Goal: Task Accomplishment & Management: Complete application form

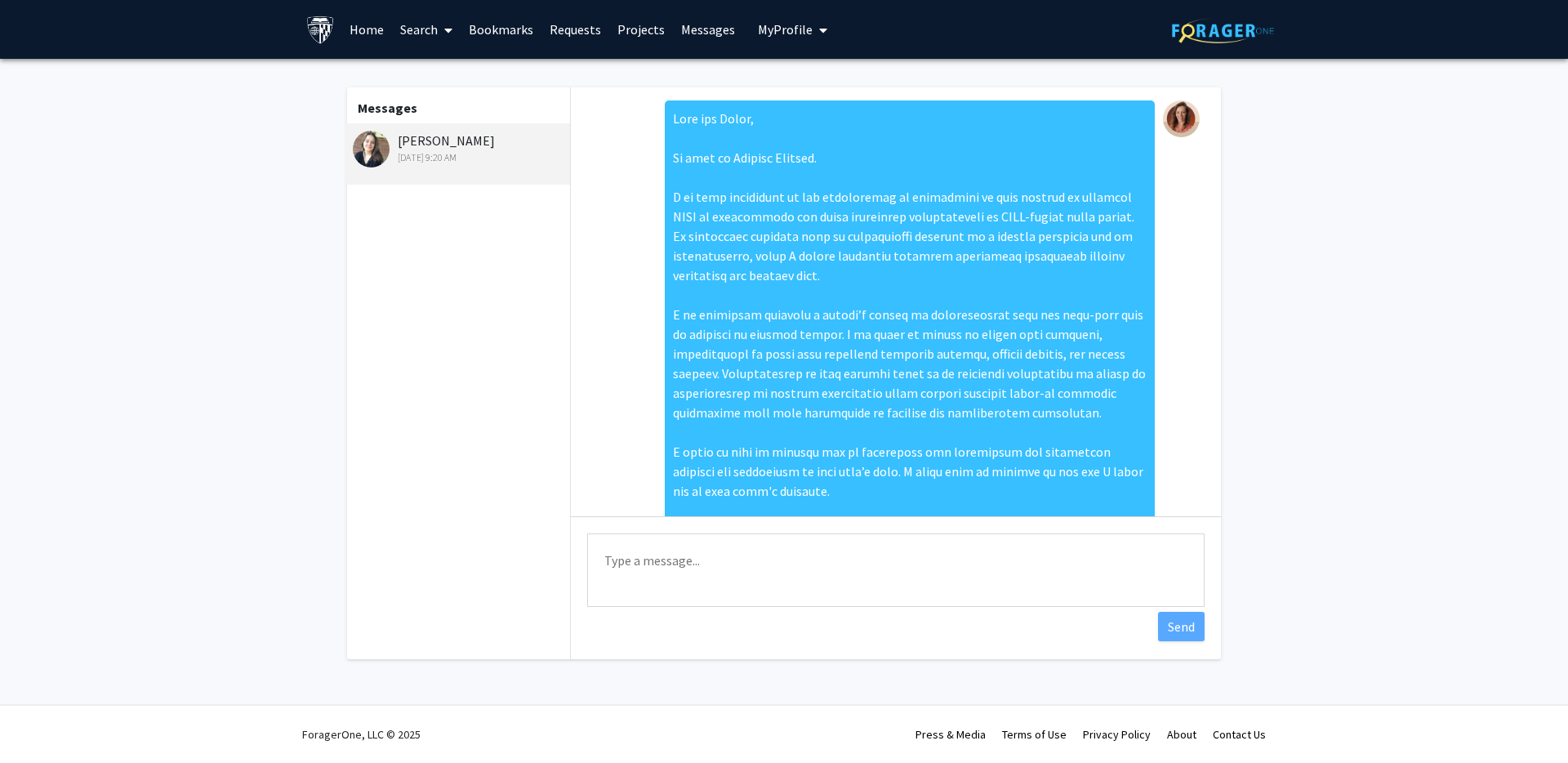
click at [845, 389] on div at bounding box center [909, 345] width 490 height 487
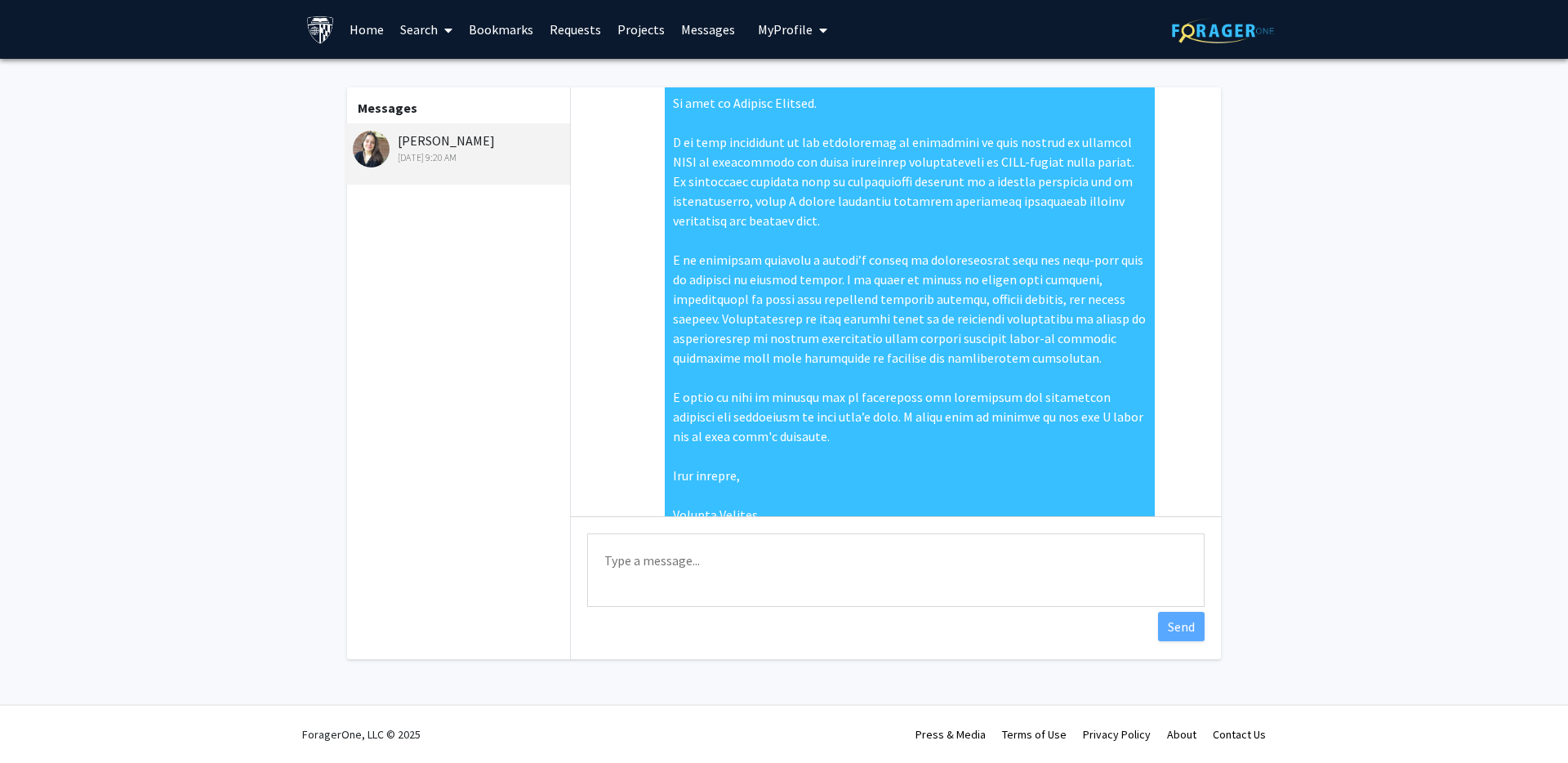
click at [636, 565] on textarea "Type a message" at bounding box center [895, 570] width 618 height 74
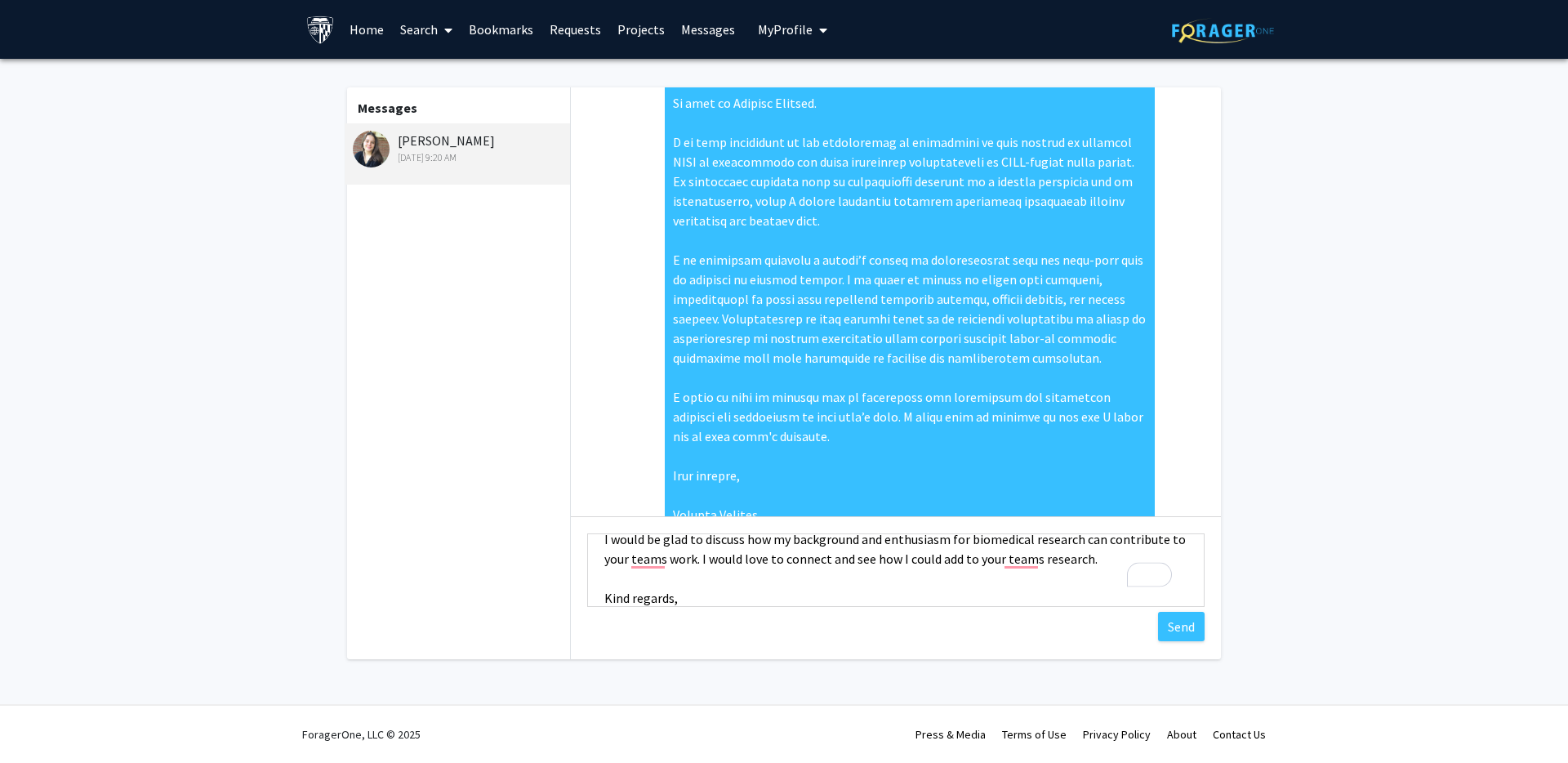
scroll to position [296, 0]
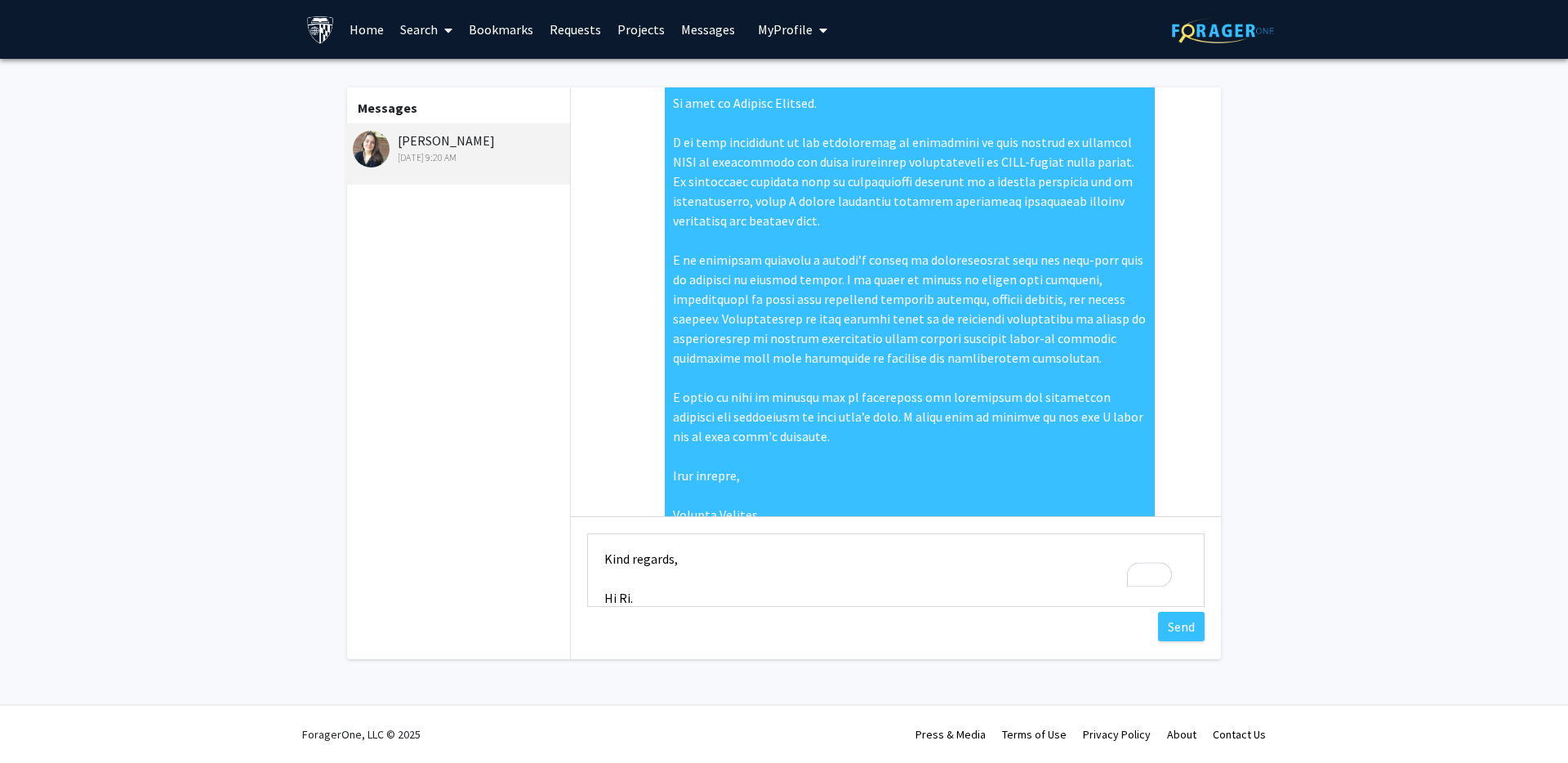
type textarea "My name is Candice. I am very interested in the opportunity to contribute to yo…"
drag, startPoint x: 601, startPoint y: 557, endPoint x: 714, endPoint y: 604, distance: 122.4
click at [790, 656] on div "Aug 12, 2025 1:34 PM Hi Candice, Thank you for your interest in this project! W…" at bounding box center [895, 374] width 650 height 572
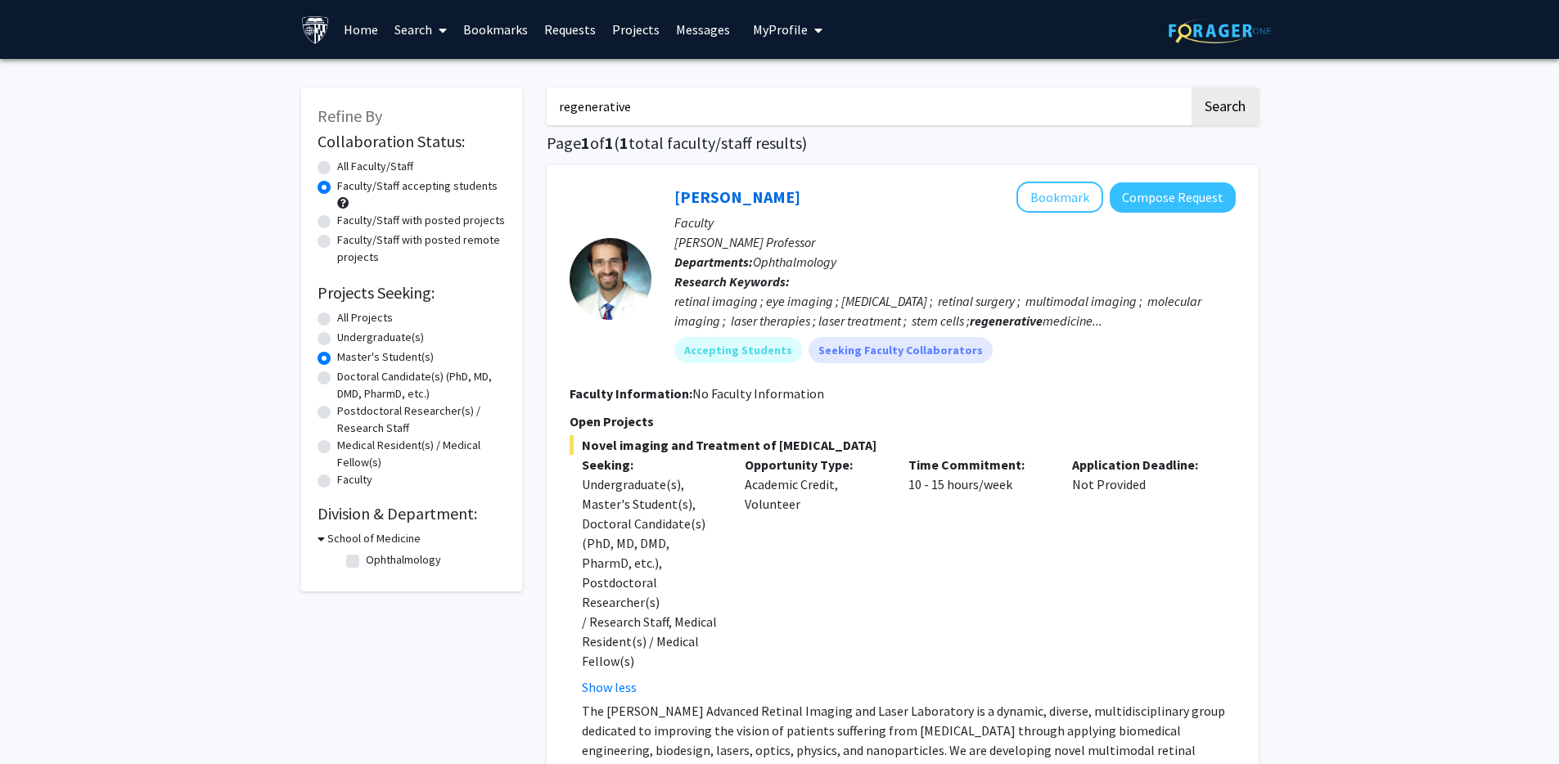
click at [725, 213] on p "Faculty" at bounding box center [954, 223] width 561 height 20
click at [722, 193] on link "[PERSON_NAME]" at bounding box center [737, 197] width 126 height 20
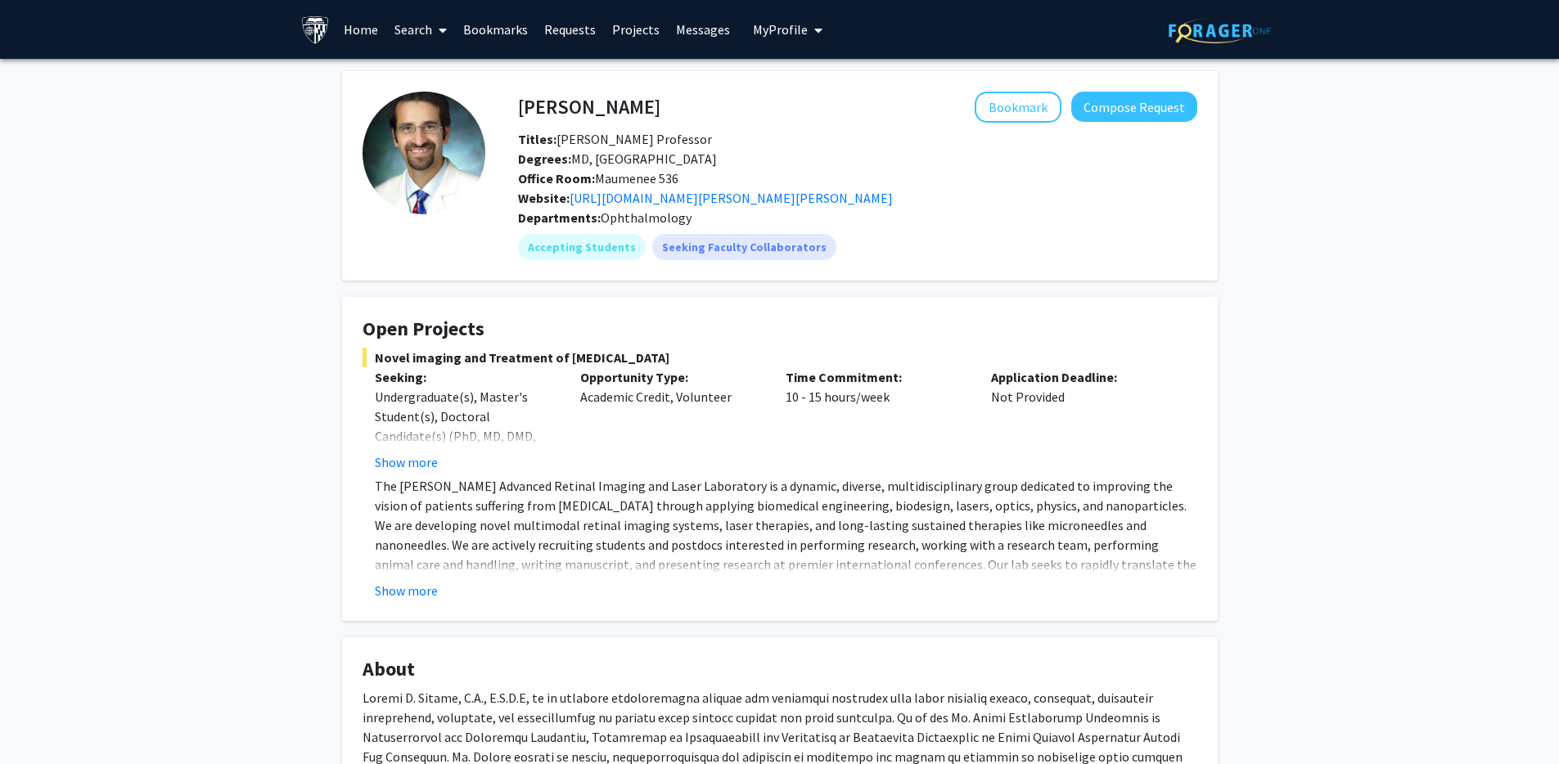
click at [570, 107] on h4 "[PERSON_NAME]" at bounding box center [589, 107] width 142 height 30
click at [583, 111] on h4 "[PERSON_NAME]" at bounding box center [589, 107] width 142 height 30
click at [525, 102] on h4 "[PERSON_NAME]" at bounding box center [589, 107] width 142 height 30
click at [1152, 119] on button "Compose Request" at bounding box center [1134, 107] width 126 height 30
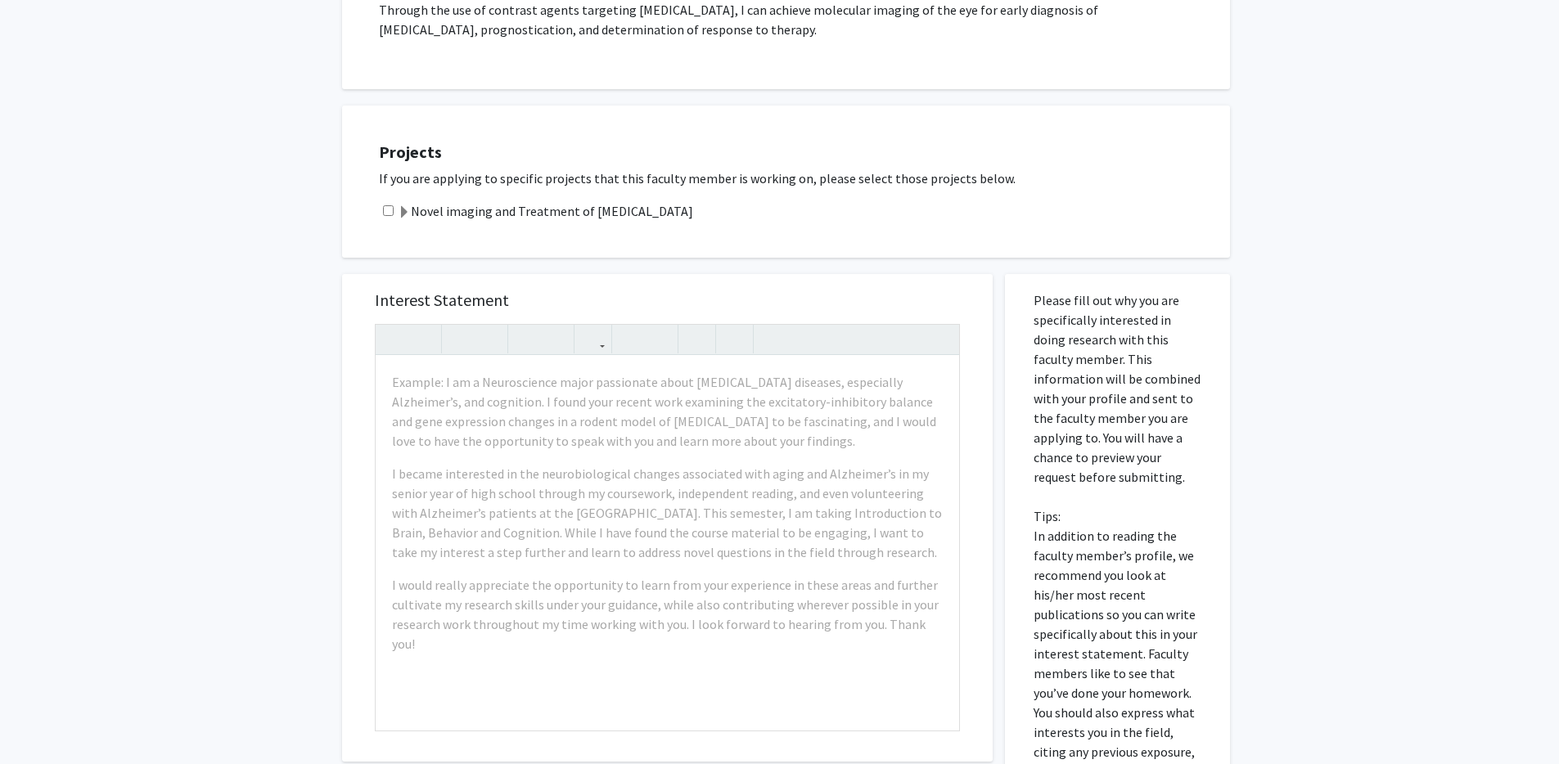
scroll to position [770, 0]
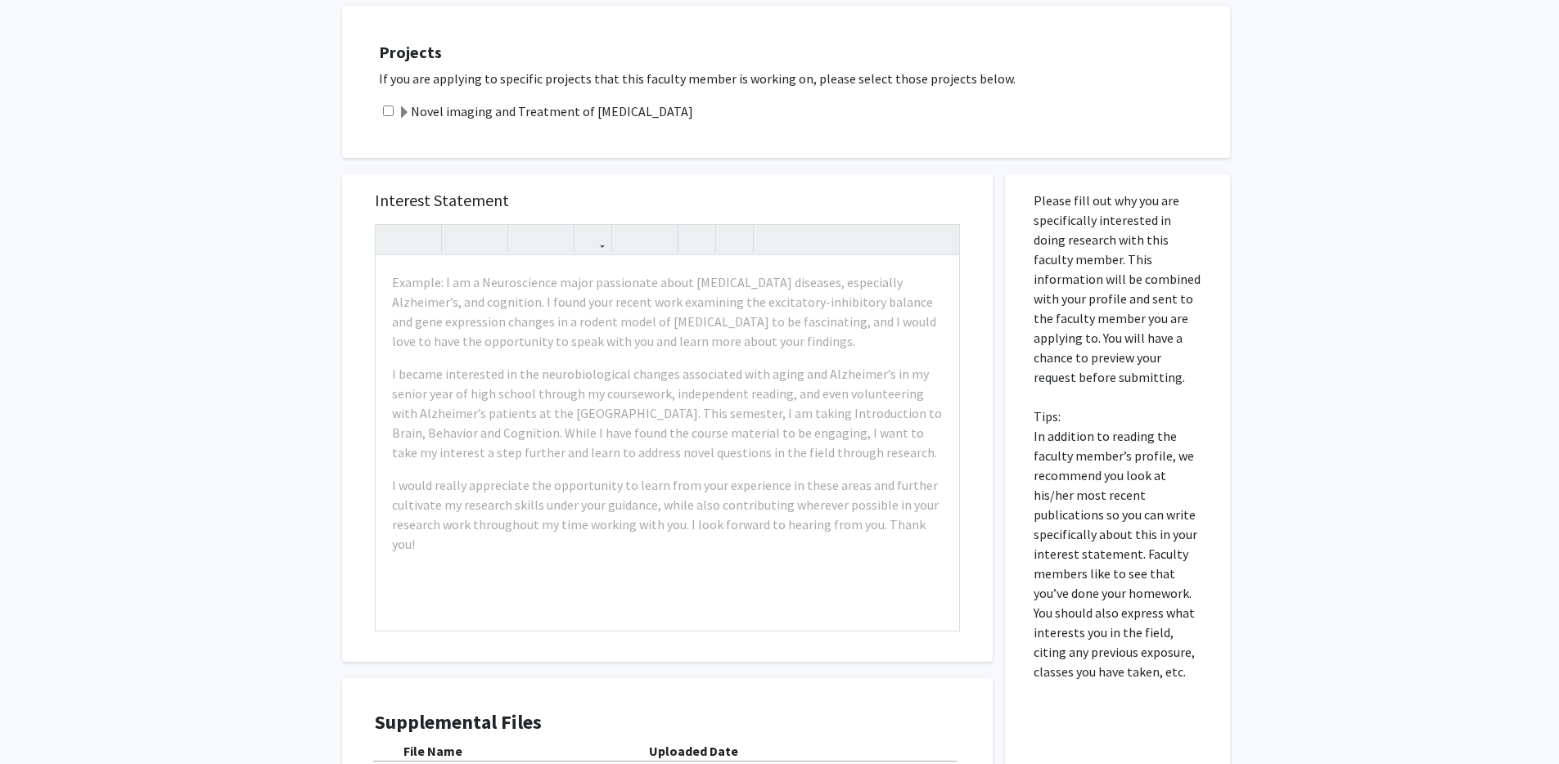
click at [408, 106] on span at bounding box center [404, 112] width 13 height 13
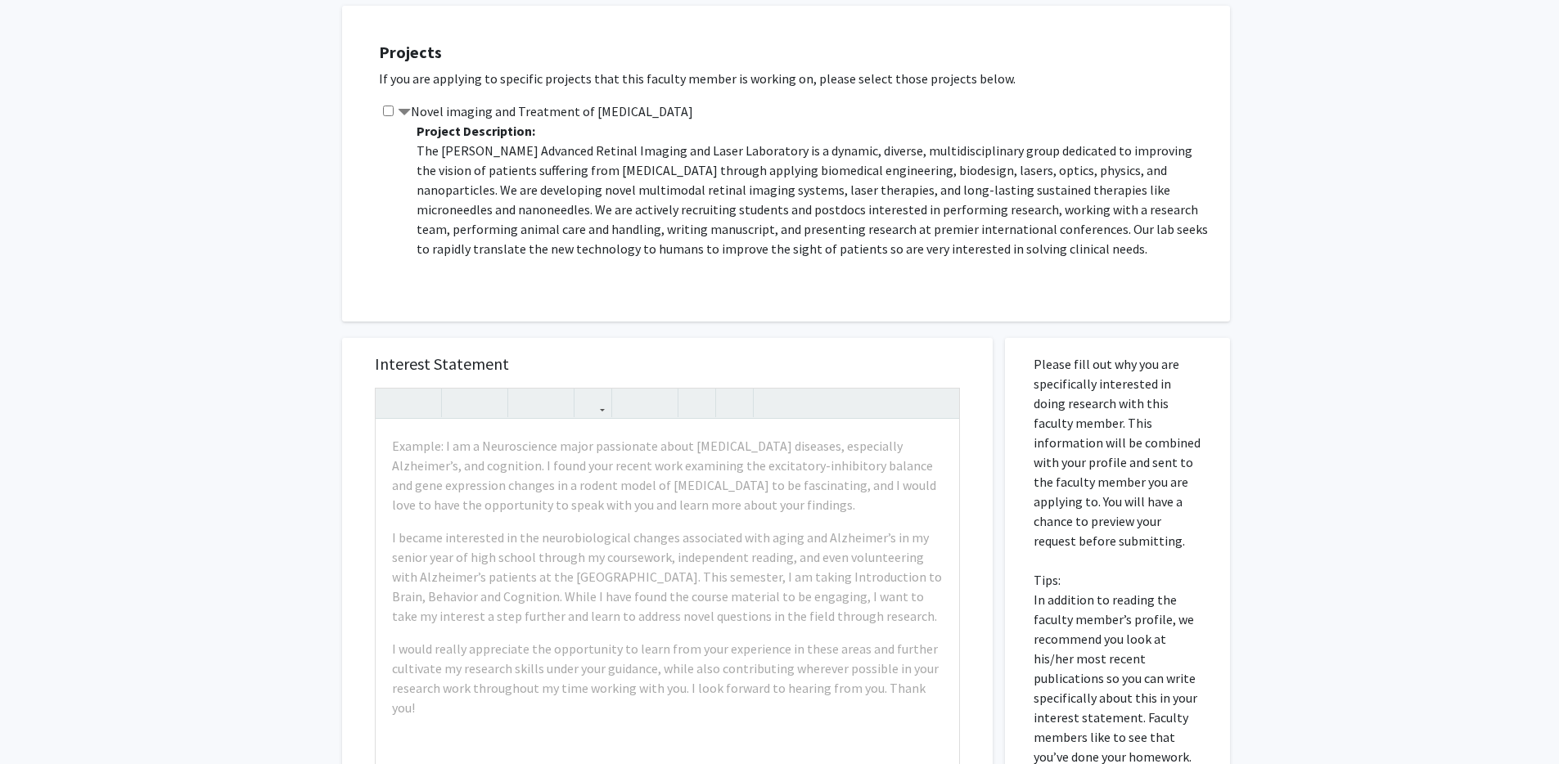
click at [408, 106] on span at bounding box center [404, 112] width 13 height 13
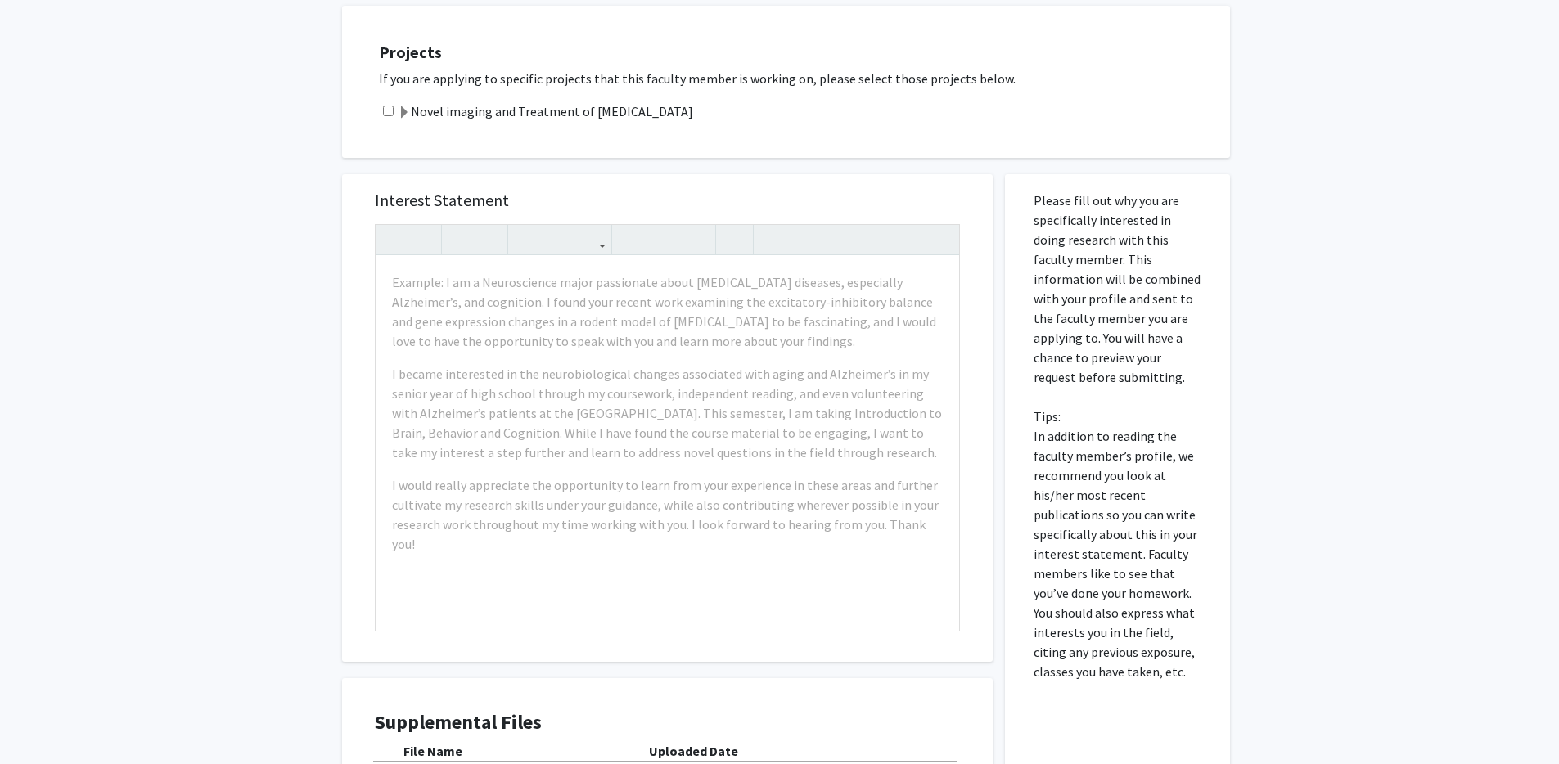
click at [385, 106] on input "checkbox" at bounding box center [388, 111] width 11 height 11
checkbox input "true"
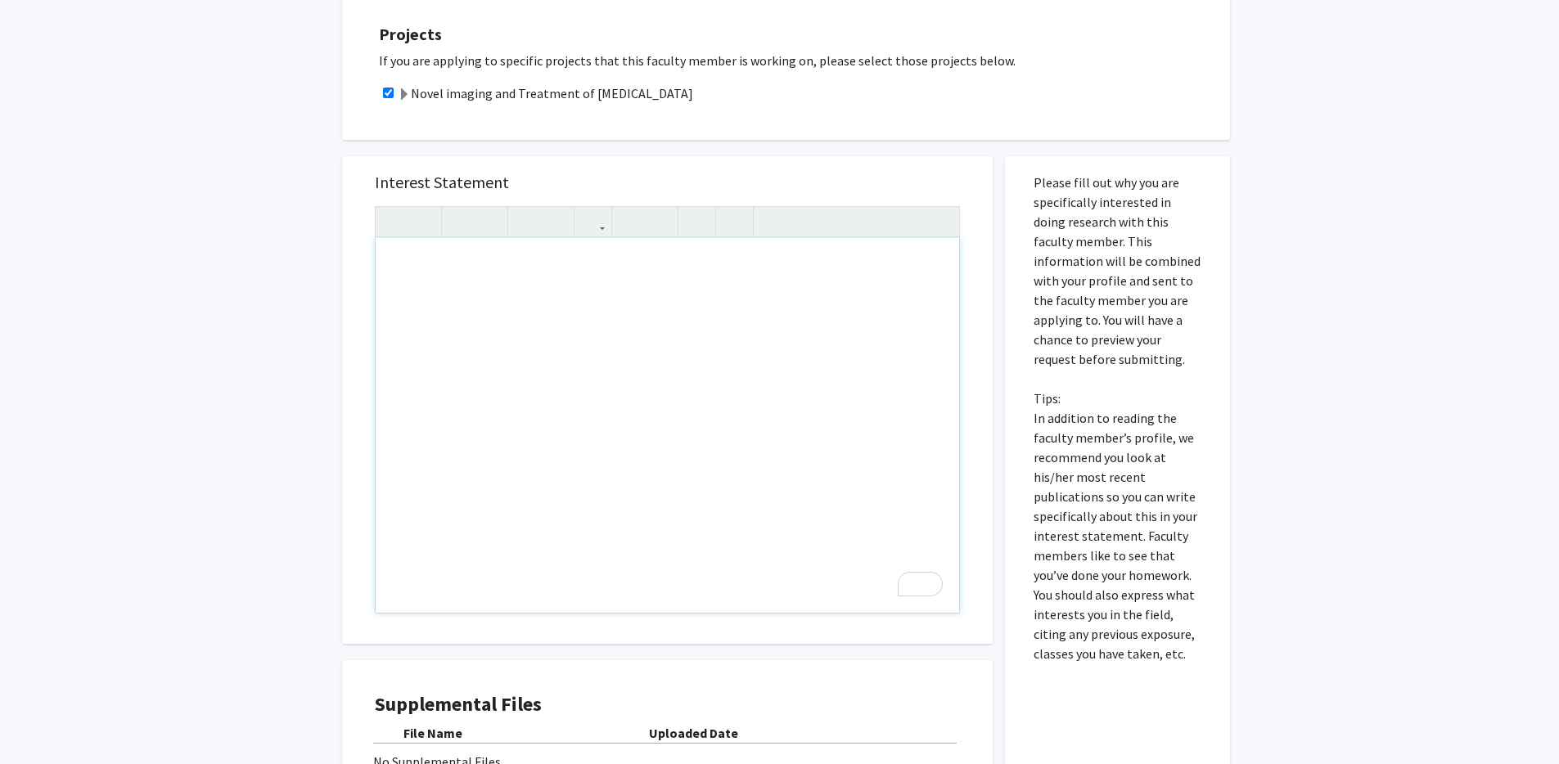
scroll to position [791, 0]
click at [511, 271] on div "To enrich screen reader interactions, please activate Accessibility in Grammarl…" at bounding box center [668, 423] width 584 height 375
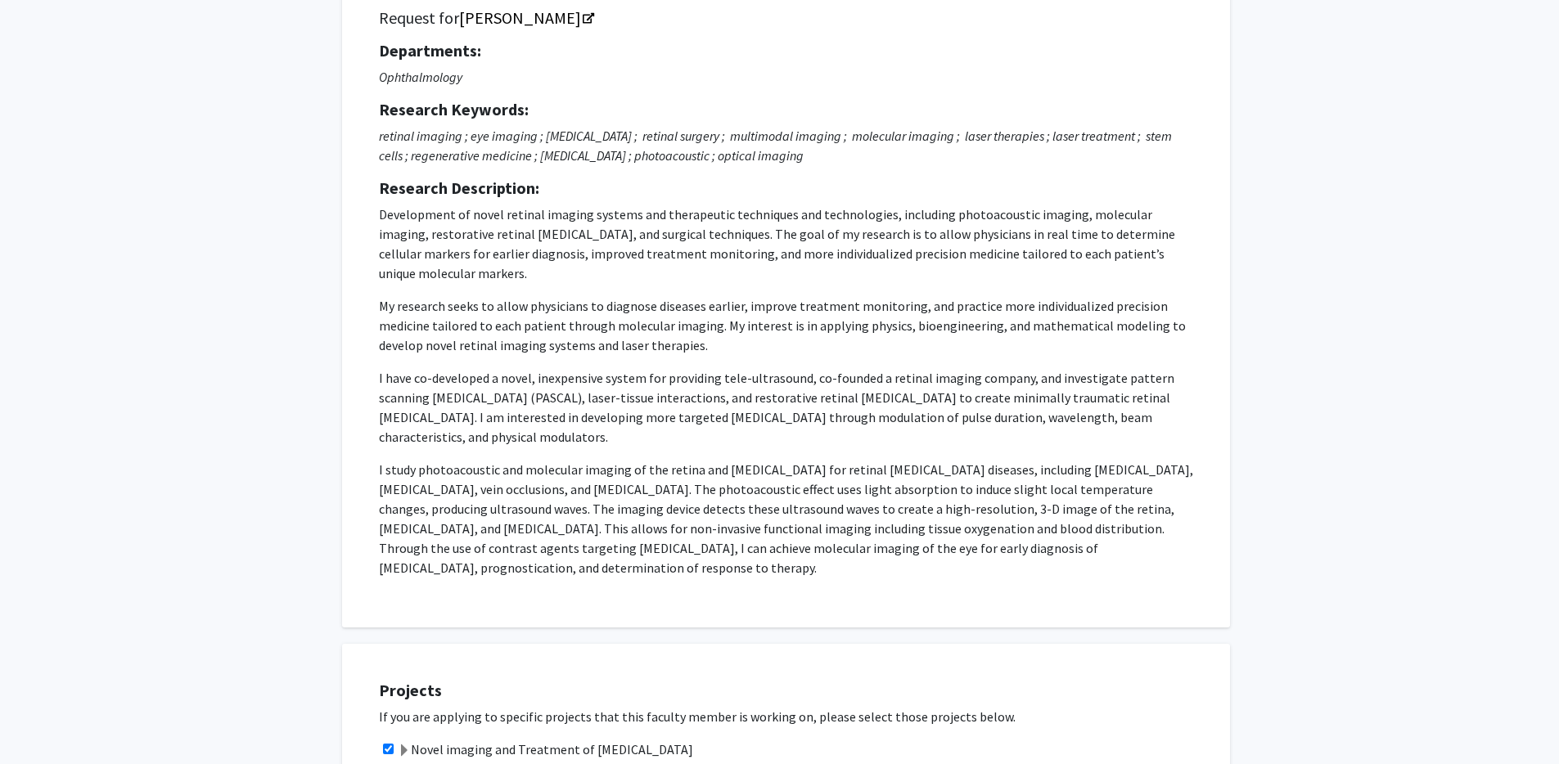
scroll to position [0, 0]
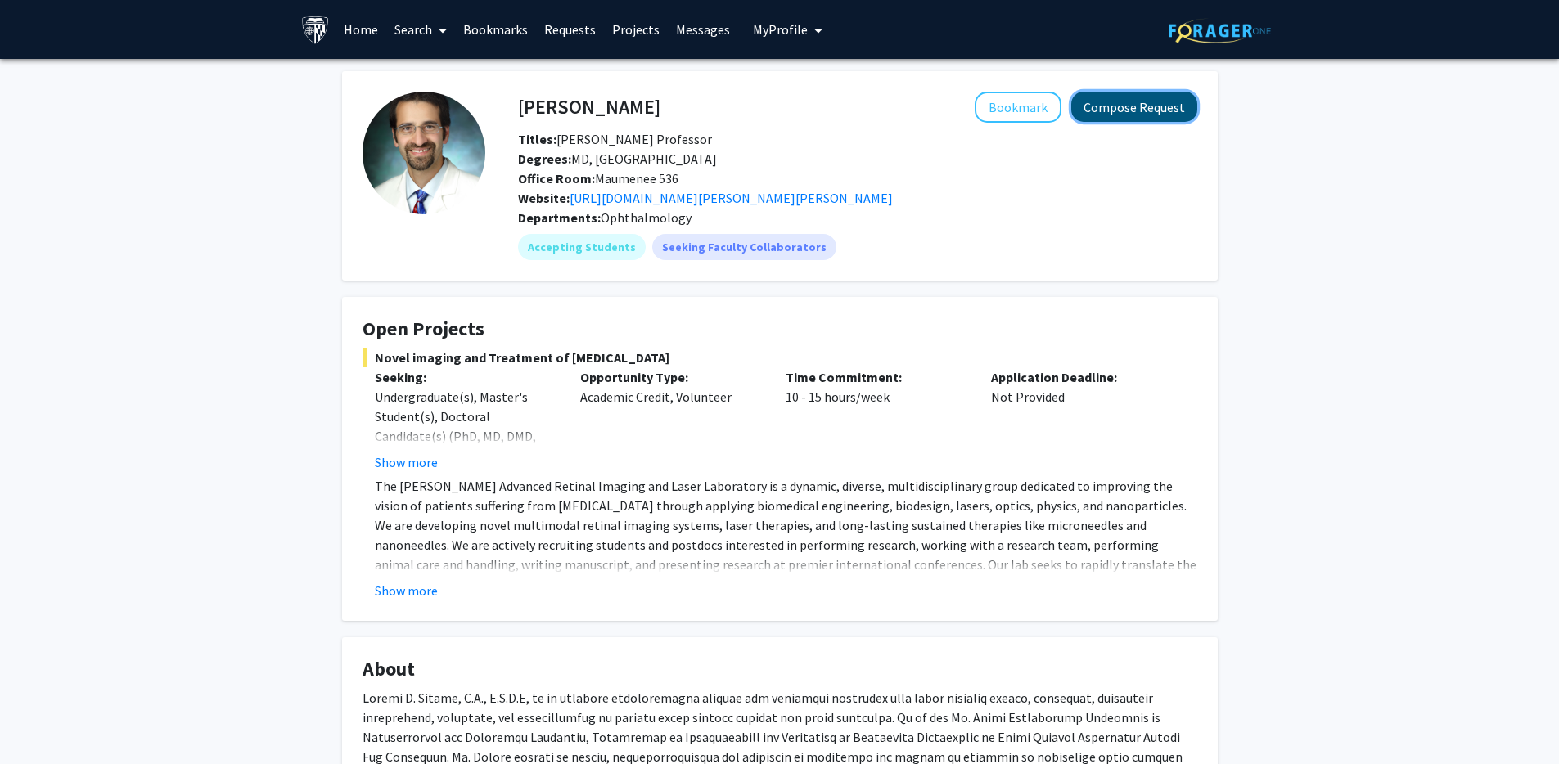
click at [1161, 108] on button "Compose Request" at bounding box center [1134, 107] width 126 height 30
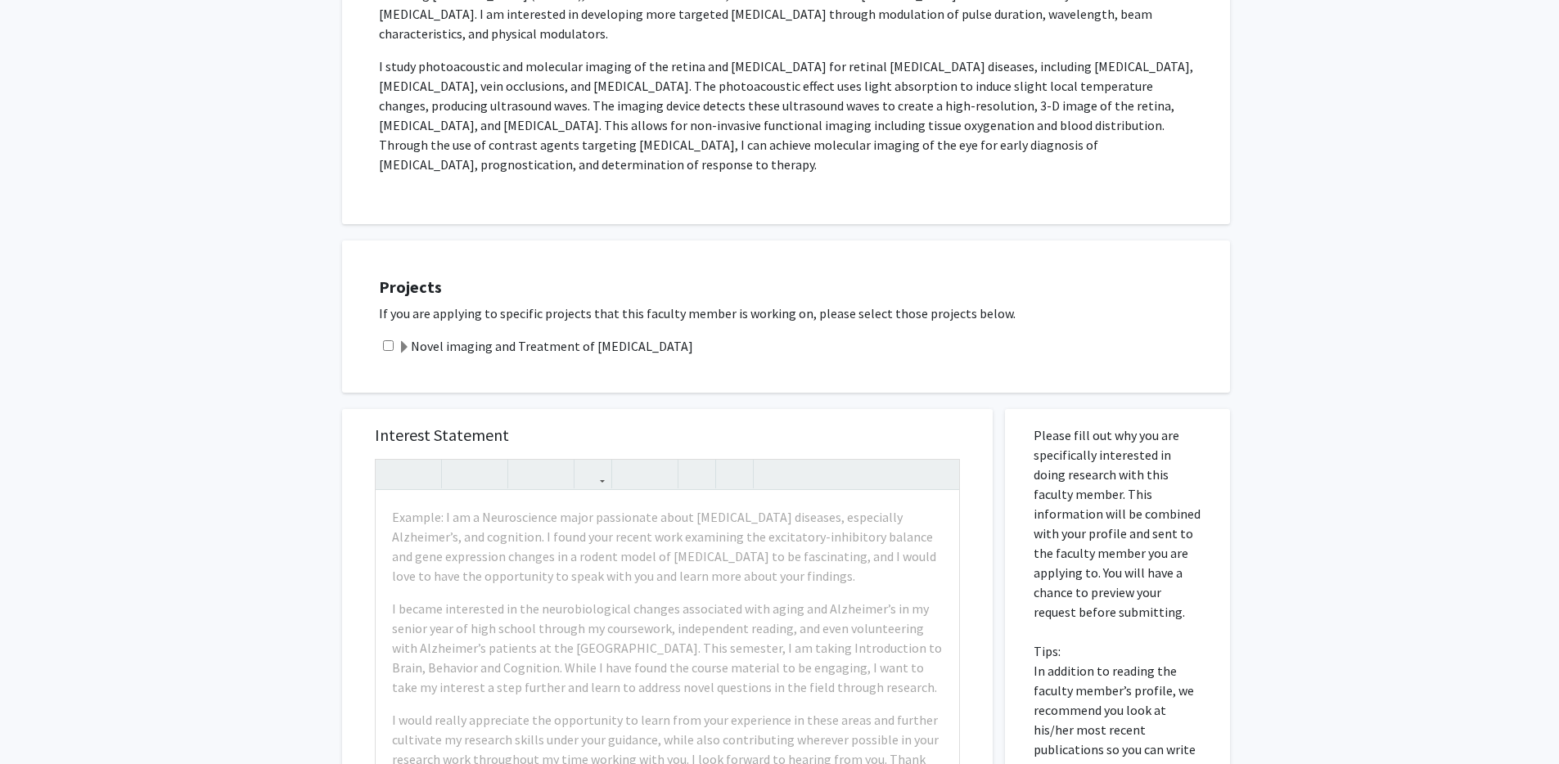
scroll to position [806, 0]
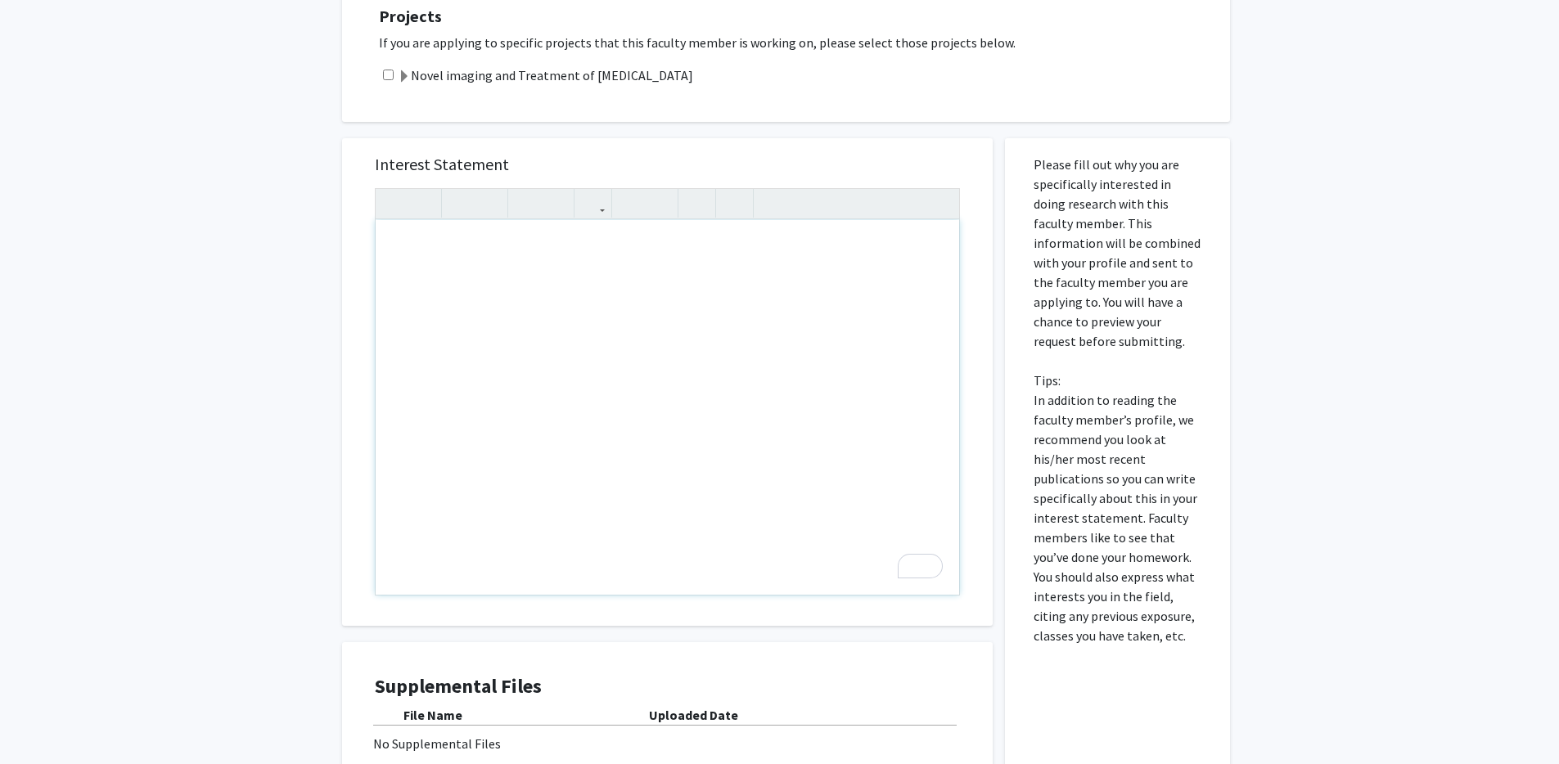
paste div "To enrich screen reader interactions, please activate Accessibility in Grammarl…"
type textarea "<p>My name is [PERSON_NAME].</p><br><p>I am very interested in the opportunity …"
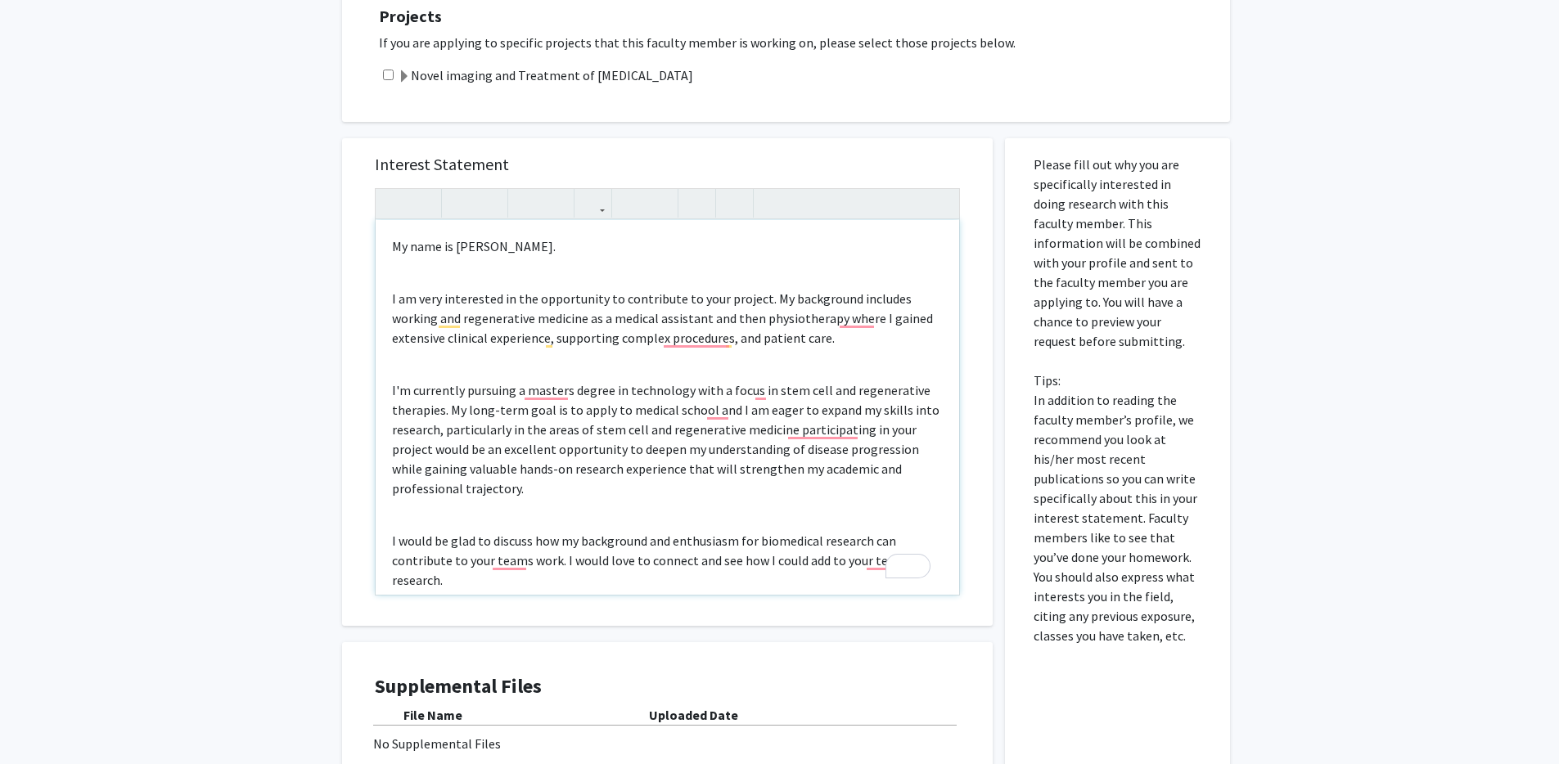
click at [395, 237] on p "My name is [PERSON_NAME]." at bounding box center [667, 247] width 551 height 20
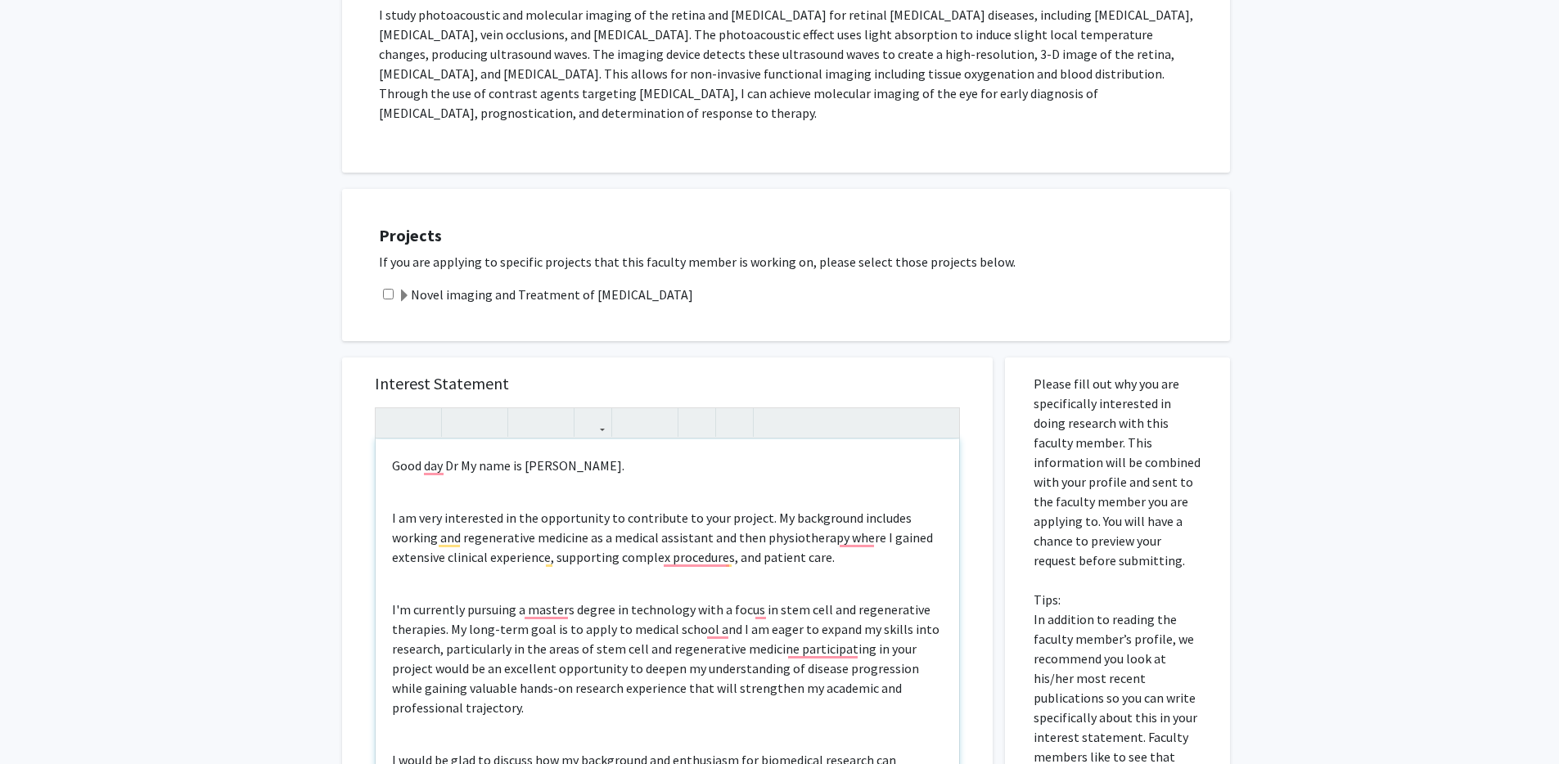
scroll to position [776, 0]
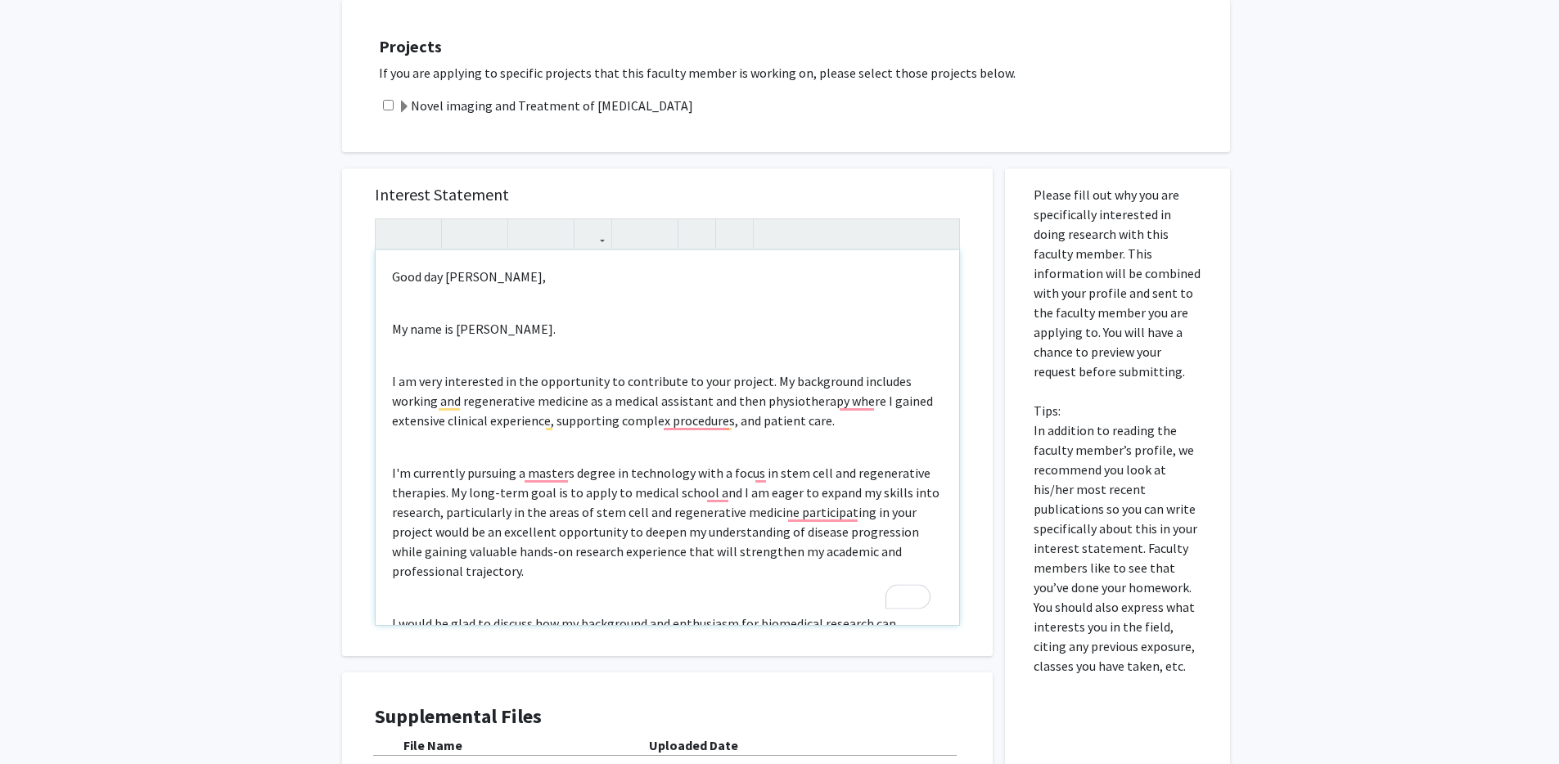
click at [494, 321] on span "My name is [PERSON_NAME]." at bounding box center [474, 329] width 164 height 16
click at [398, 338] on div "Good day [PERSON_NAME], My name is [PERSON_NAME]. I am very interested in the o…" at bounding box center [668, 437] width 584 height 375
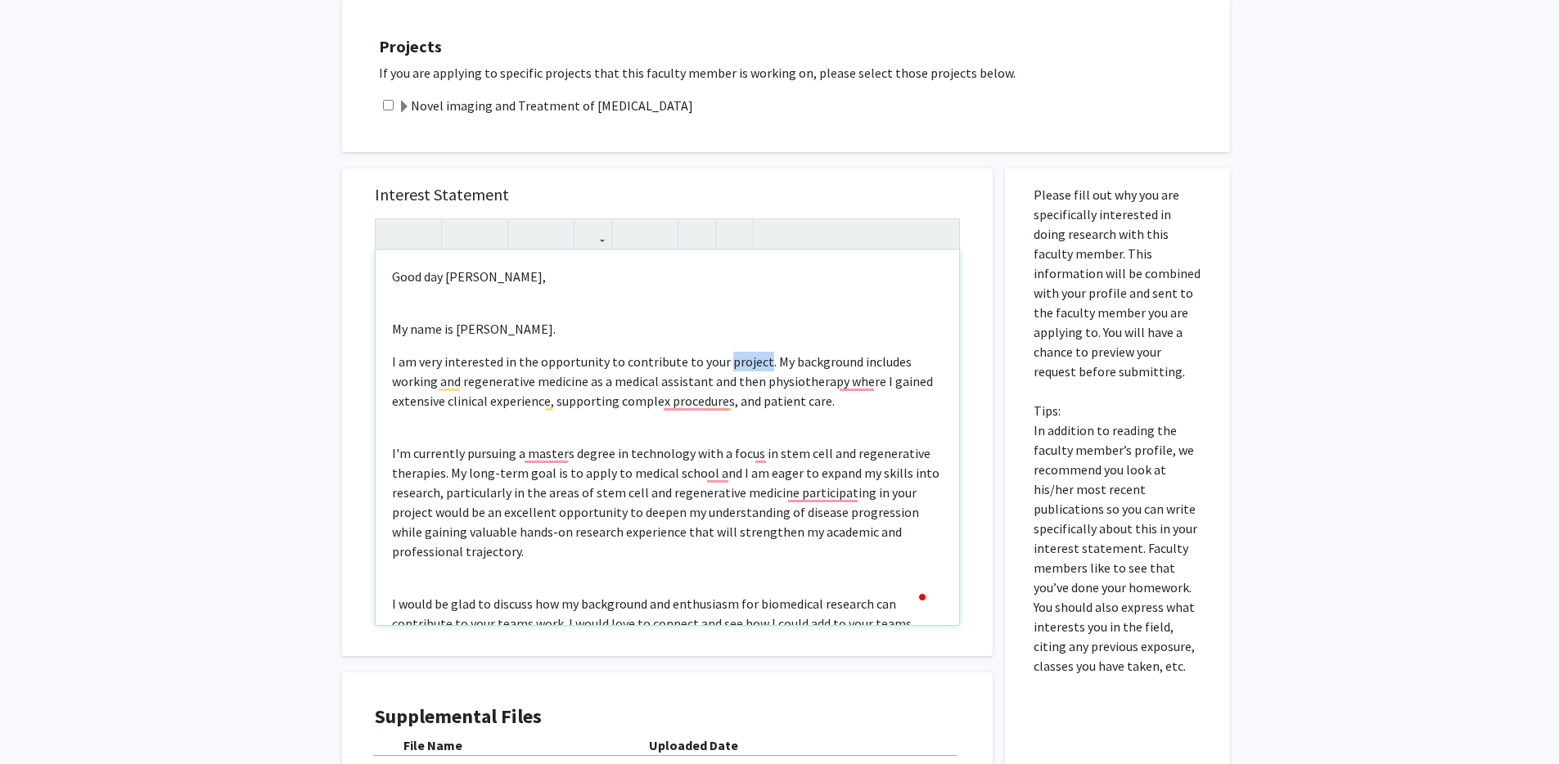
drag, startPoint x: 759, startPoint y: 341, endPoint x: 722, endPoint y: 347, distance: 37.3
click at [722, 352] on p "I am very interested in the opportunity to contribute to your project. My backg…" at bounding box center [667, 381] width 551 height 59
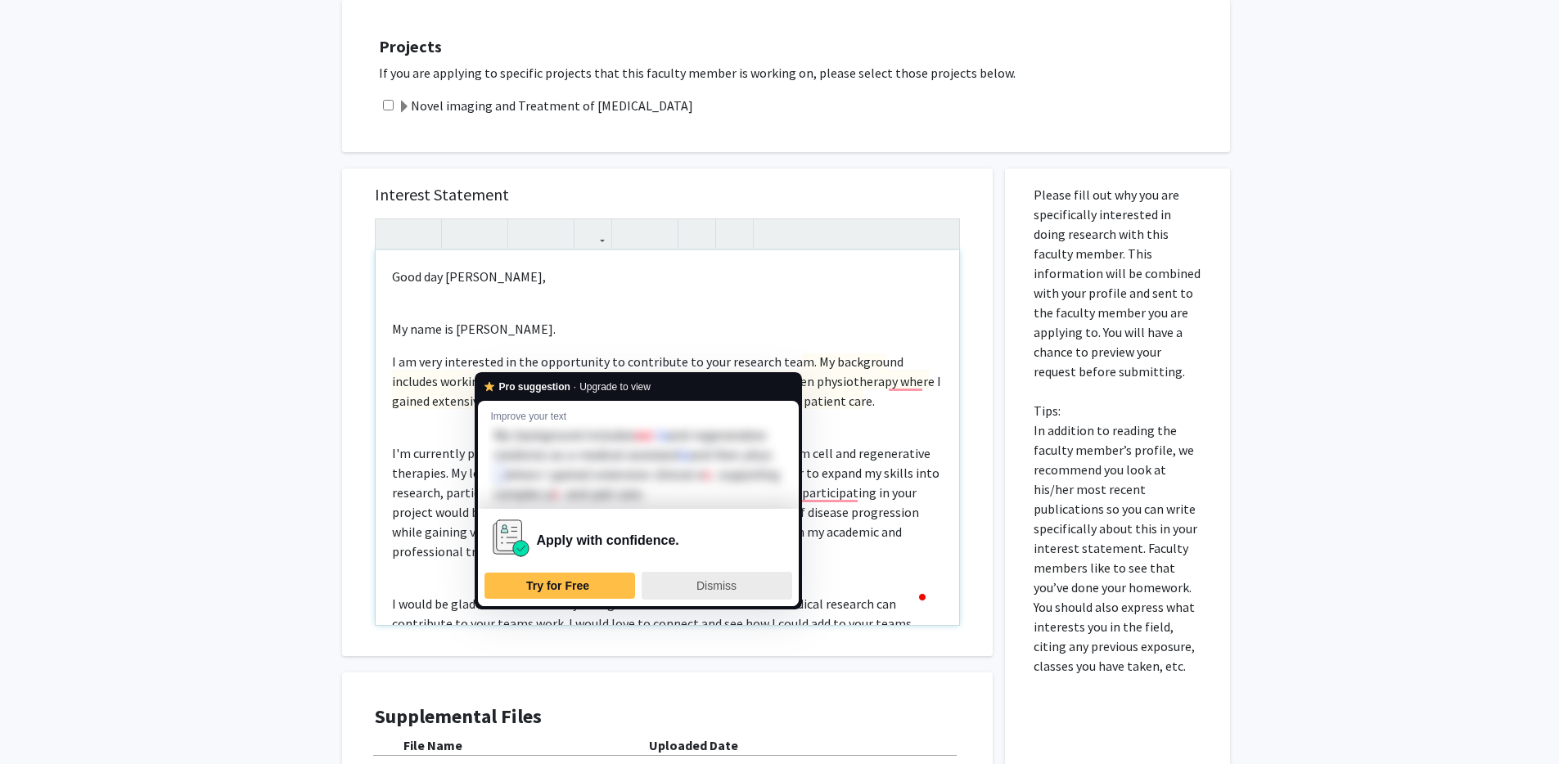
click at [744, 599] on div "Dismiss" at bounding box center [717, 586] width 136 height 26
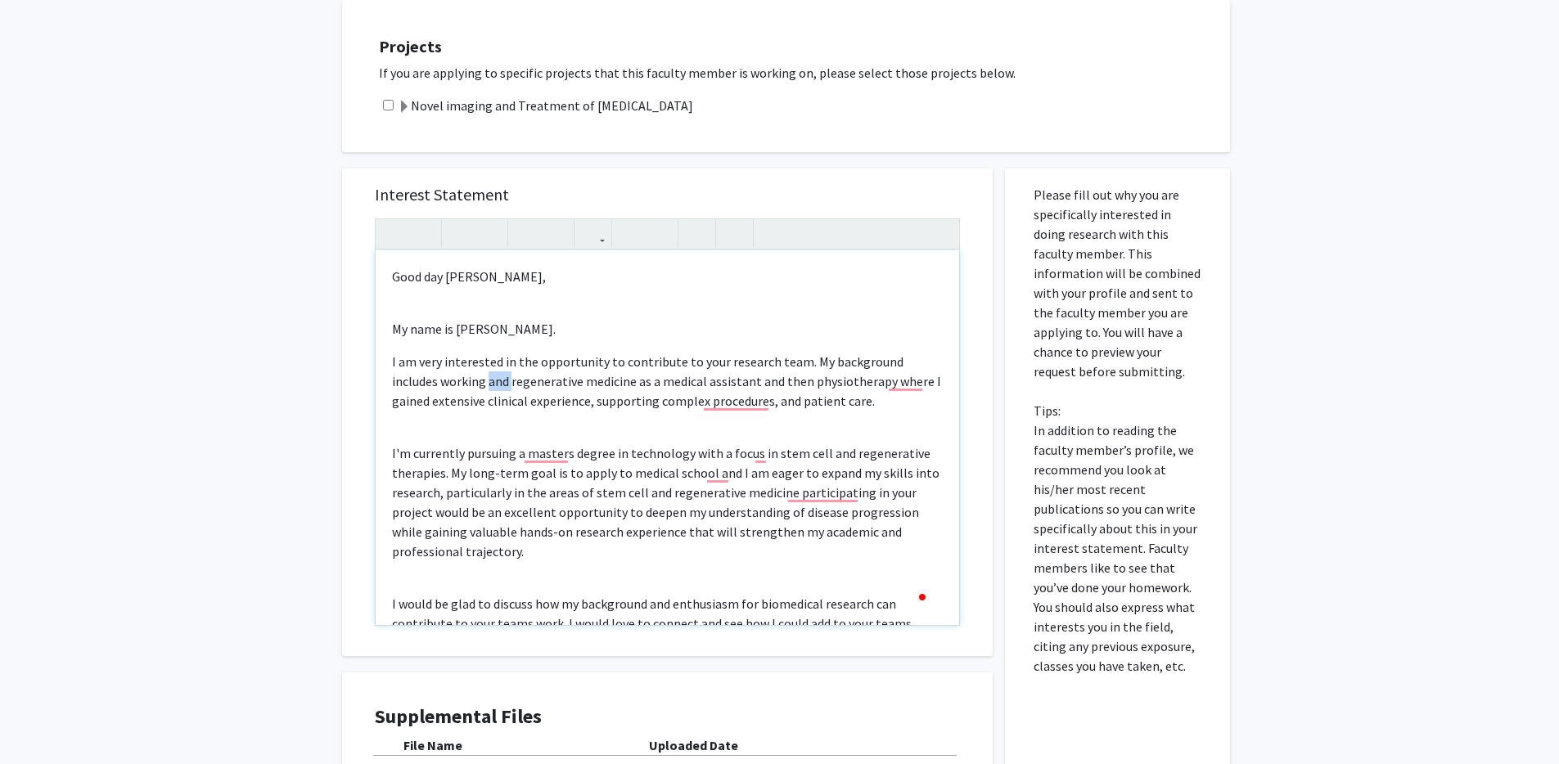
drag, startPoint x: 510, startPoint y: 365, endPoint x: 489, endPoint y: 362, distance: 21.5
click at [489, 362] on p "I am very interested in the opportunity to contribute to your research team. My…" at bounding box center [667, 381] width 551 height 59
drag, startPoint x: 797, startPoint y: 363, endPoint x: 771, endPoint y: 362, distance: 26.2
click at [771, 362] on p "I am very interested in the opportunity to contribute to your research team. My…" at bounding box center [667, 381] width 551 height 59
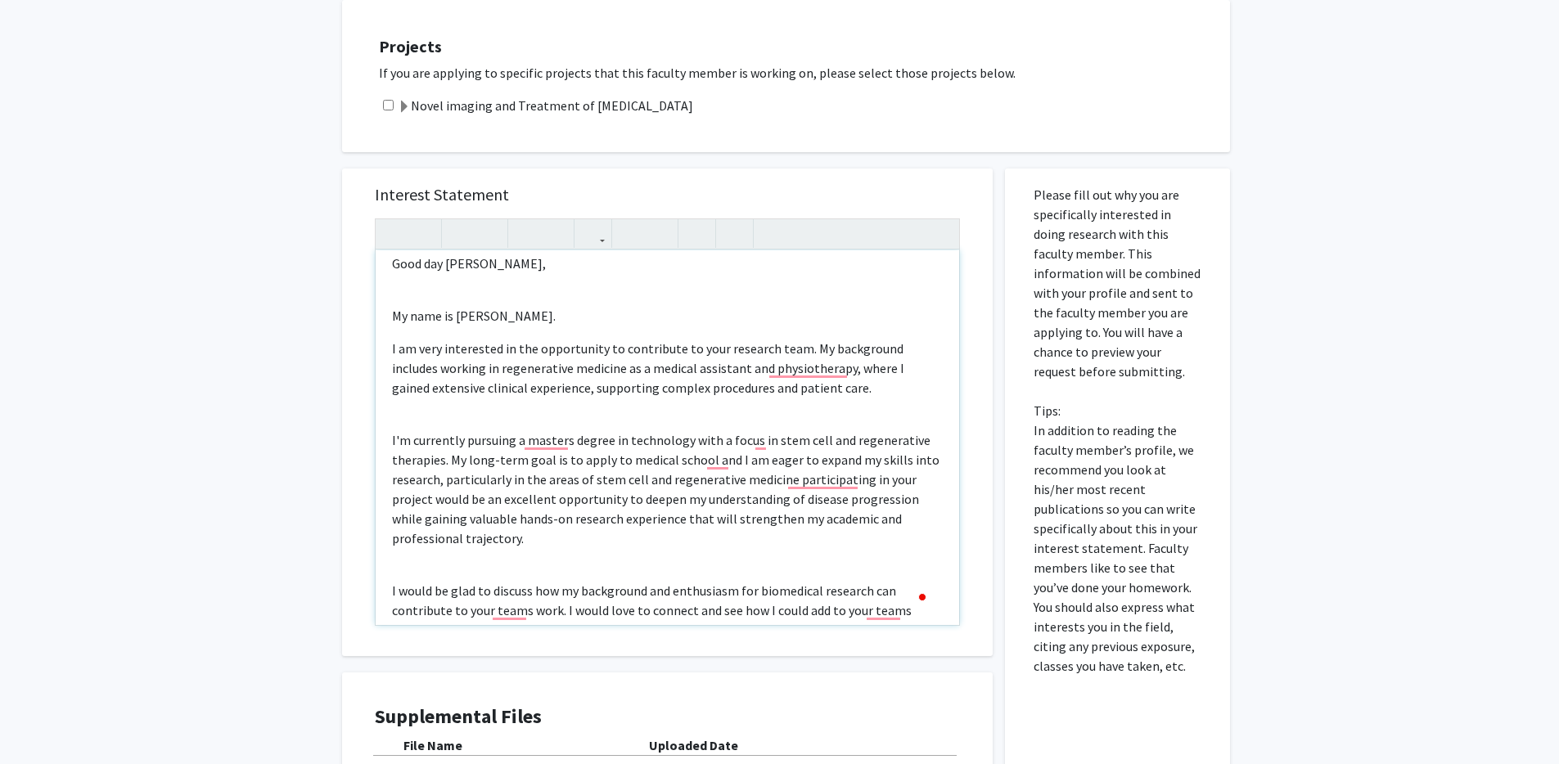
scroll to position [16, 0]
click at [628, 427] on p "I'm currently pursuing a master's degree in technology with a focus in stem cel…" at bounding box center [667, 486] width 551 height 118
drag, startPoint x: 692, startPoint y: 438, endPoint x: 633, endPoint y: 440, distance: 59.8
click at [633, 440] on p "I'm currently pursuing a master's degree in biotechnology with a focus on stem …" at bounding box center [667, 486] width 551 height 118
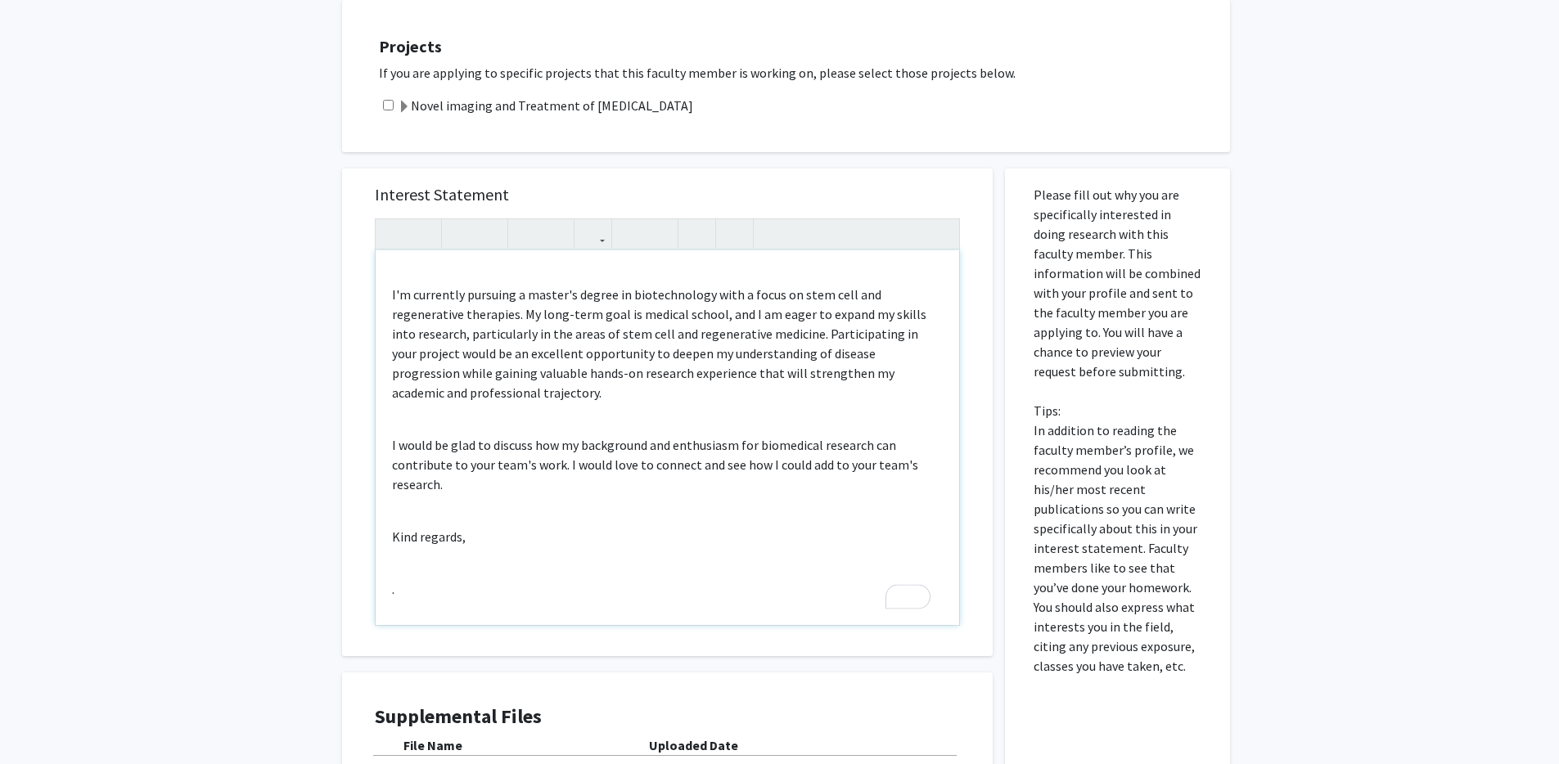
scroll to position [162, 0]
click at [480, 524] on p "Kind regards," at bounding box center [667, 534] width 551 height 20
drag, startPoint x: 413, startPoint y: 575, endPoint x: 378, endPoint y: 569, distance: 35.7
click at [378, 569] on div "Good day [PERSON_NAME], My name is [PERSON_NAME]. I am very interested in the o…" at bounding box center [668, 437] width 584 height 375
type textarea "<p>Good day [PERSON_NAME],</p><span style="font-size: 1rem;"><br></span><p><spa…"
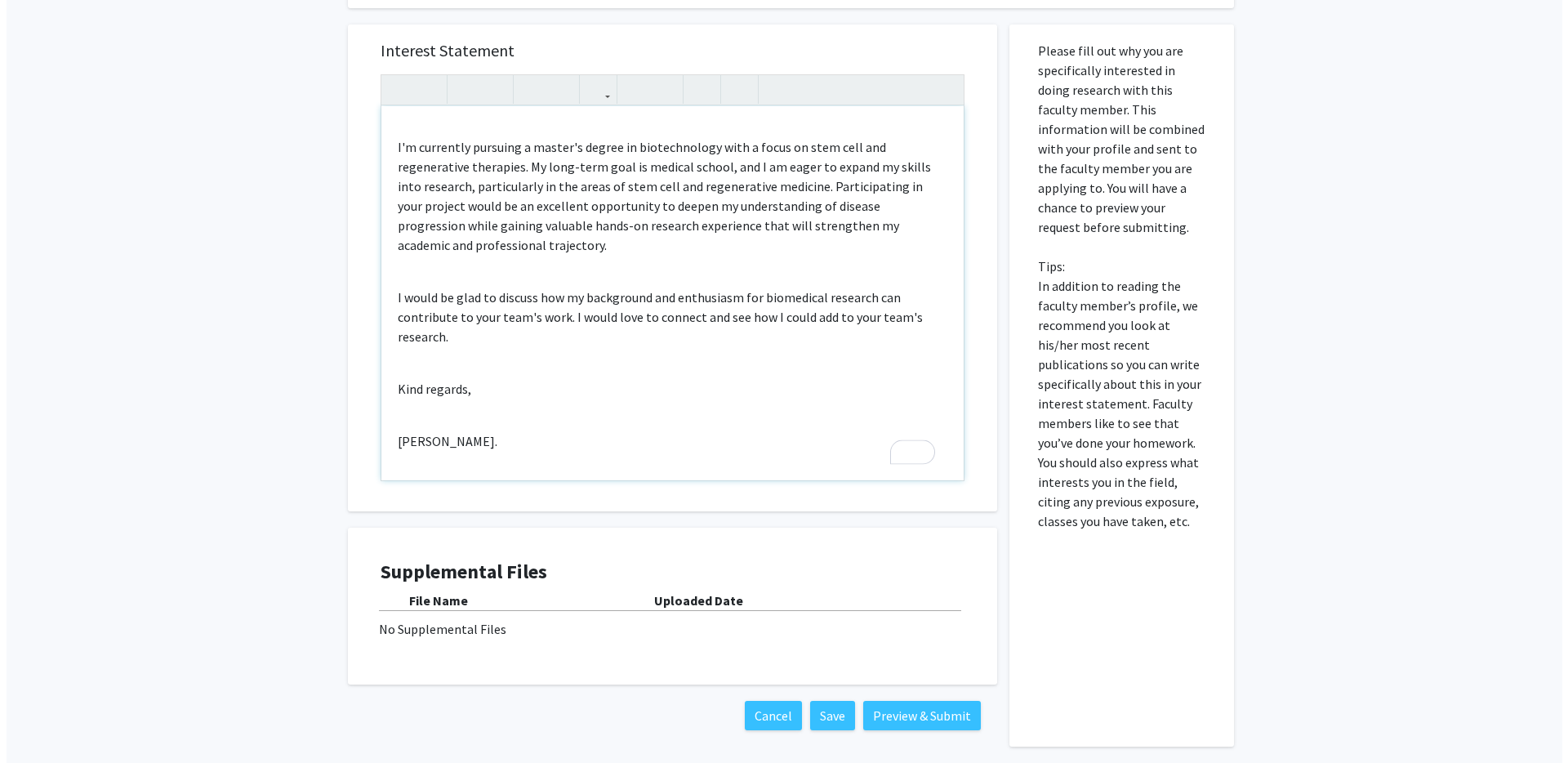
scroll to position [969, 0]
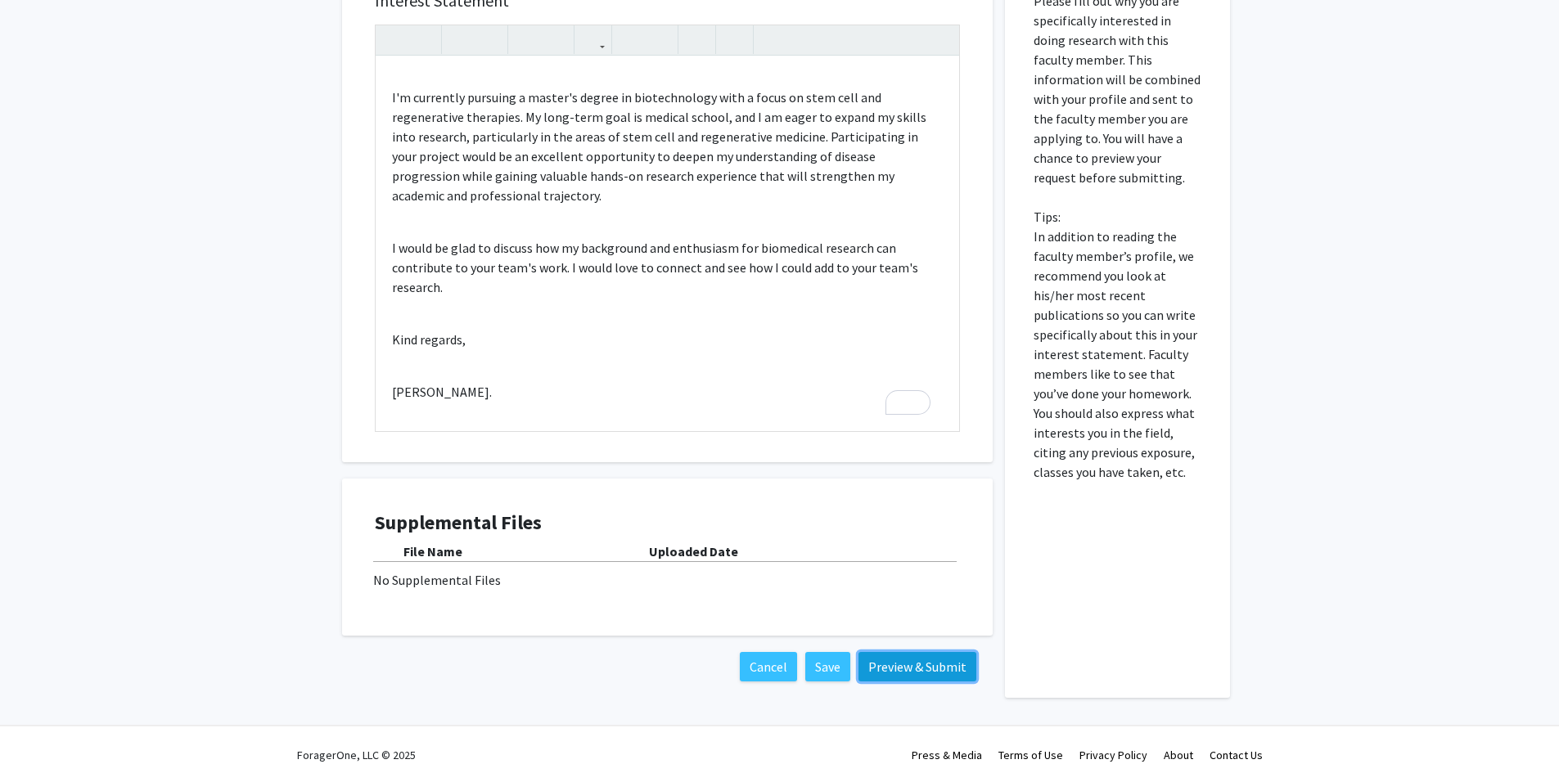
click at [899, 654] on button "Preview & Submit" at bounding box center [918, 666] width 118 height 29
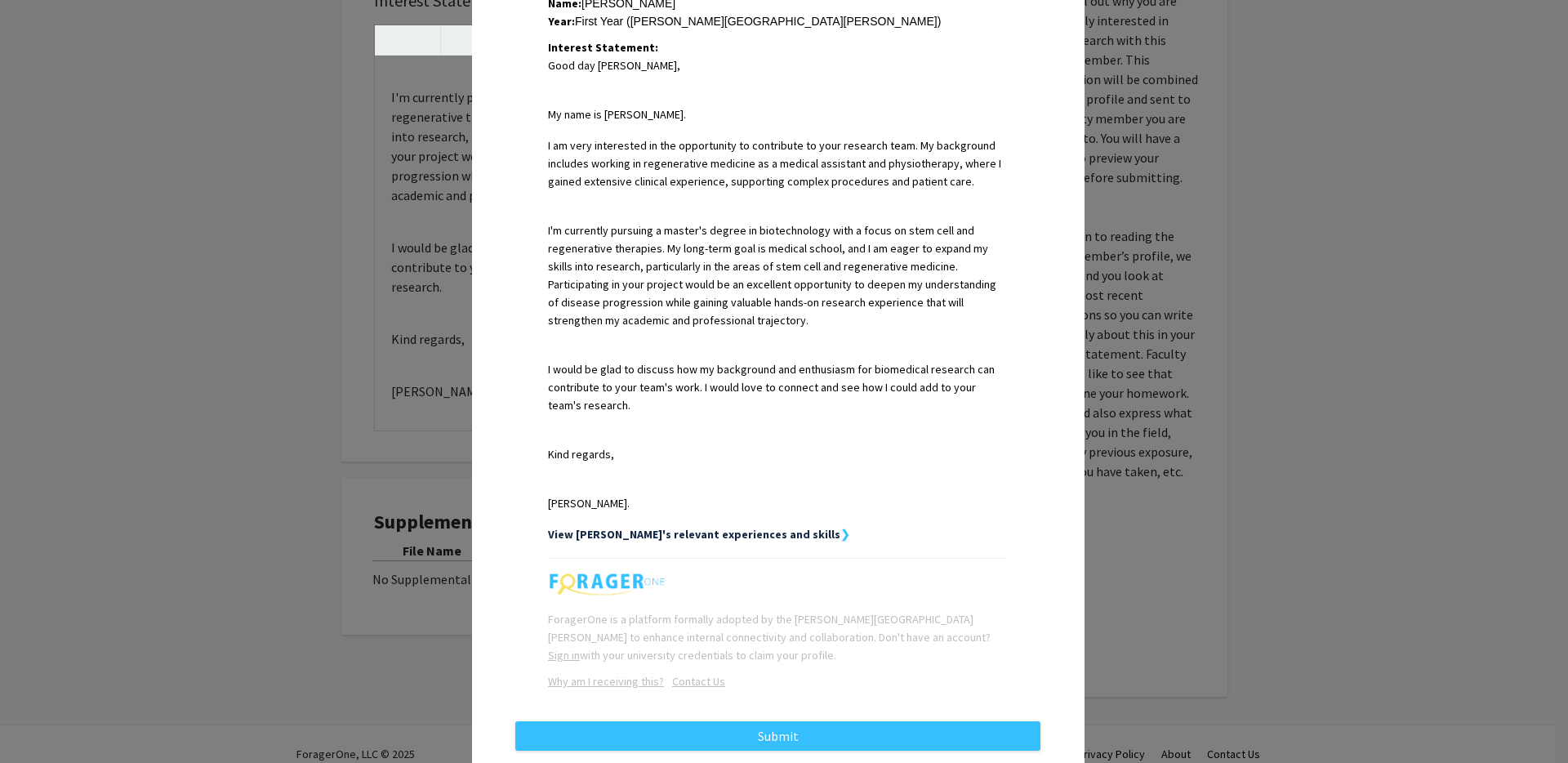
scroll to position [416, 0]
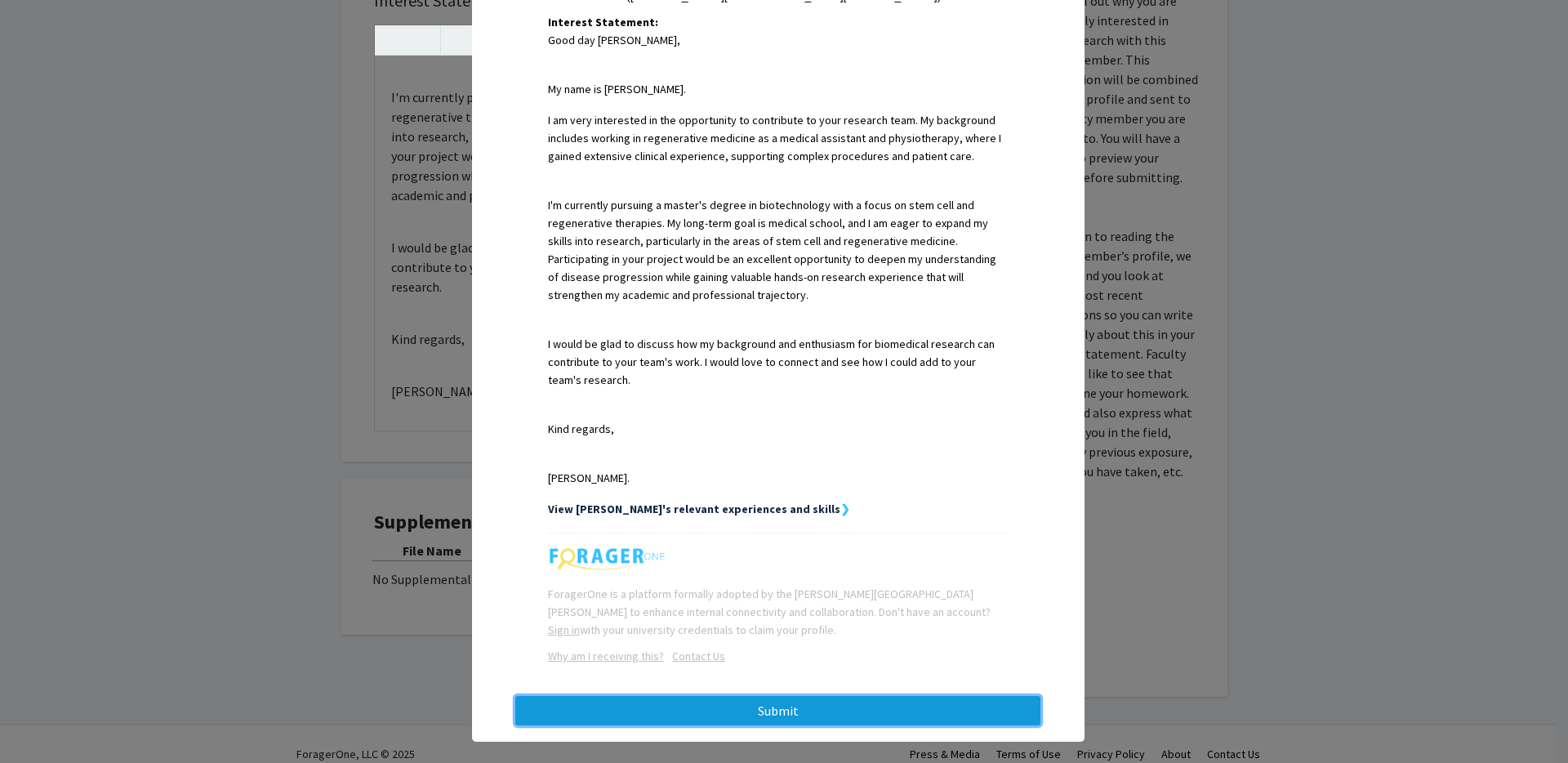
click at [868, 696] on button "Submit" at bounding box center [778, 710] width 525 height 29
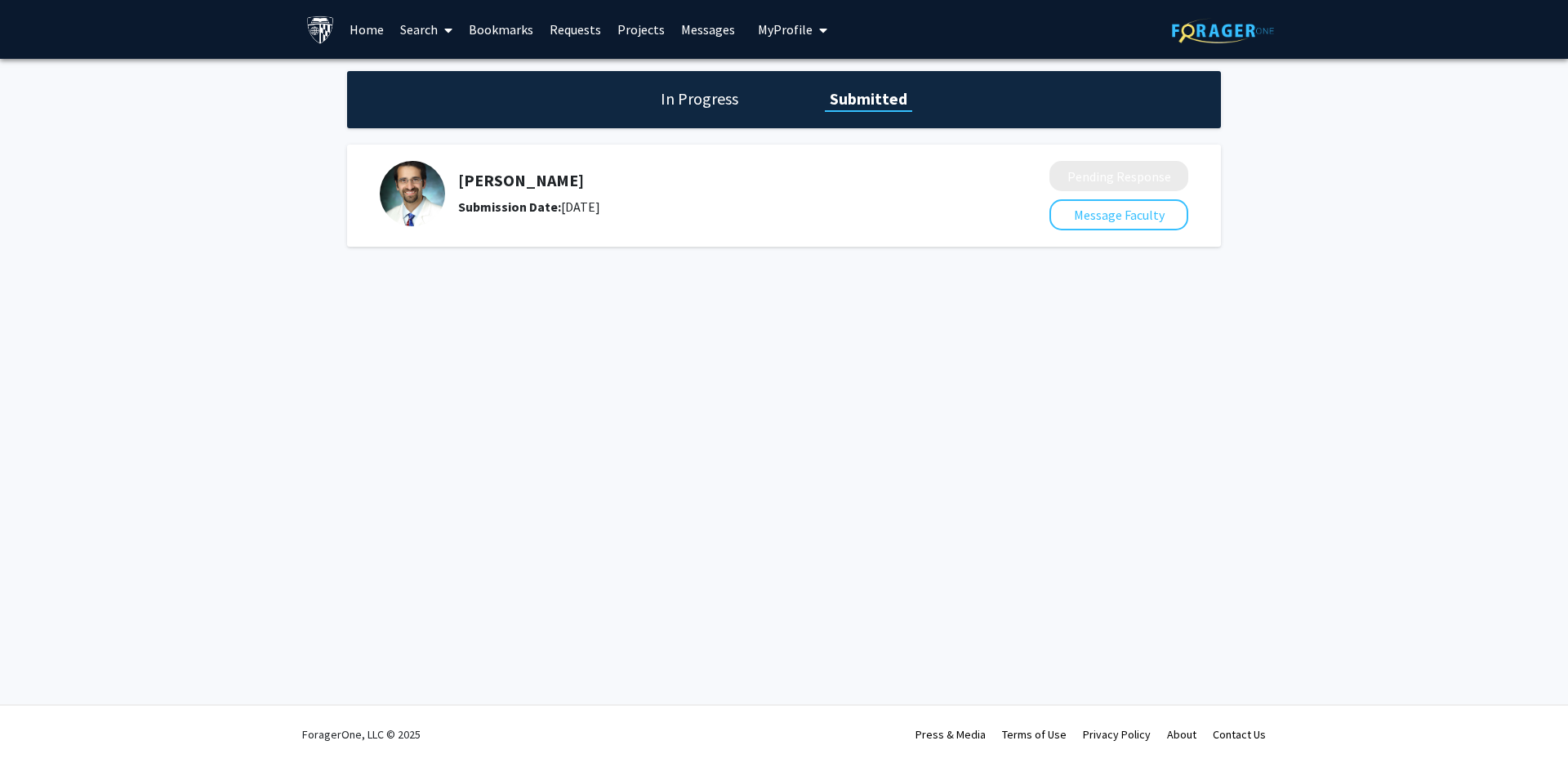
click at [1104, 237] on div "[PERSON_NAME] Submission Date: [DATE] Pending Response Message Faculty" at bounding box center [784, 196] width 874 height 102
click at [1098, 227] on button "Message Faculty" at bounding box center [1119, 215] width 139 height 31
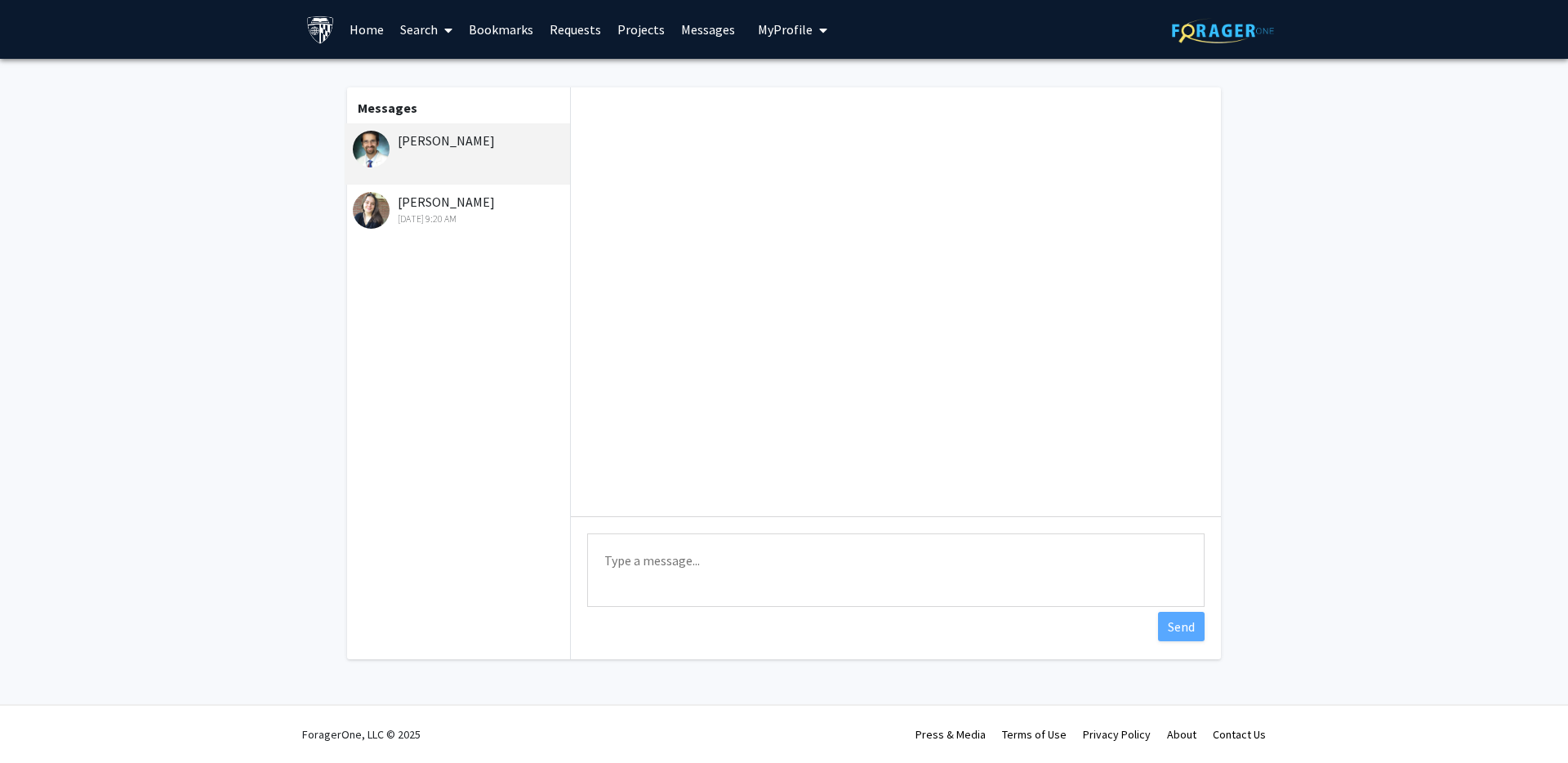
click at [427, 203] on div "[PERSON_NAME] [DATE] 9:20 AM" at bounding box center [460, 209] width 214 height 34
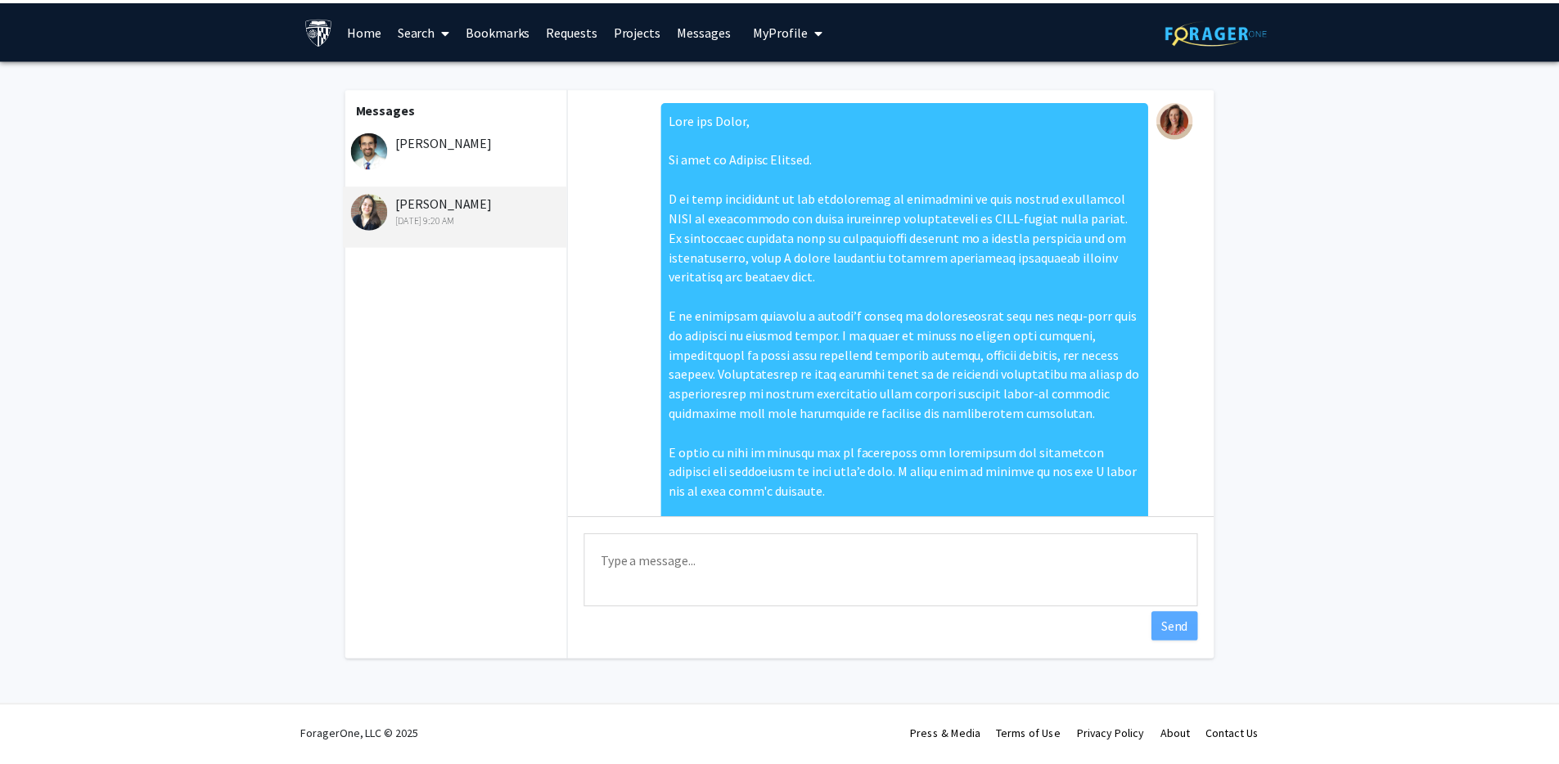
scroll to position [219, 0]
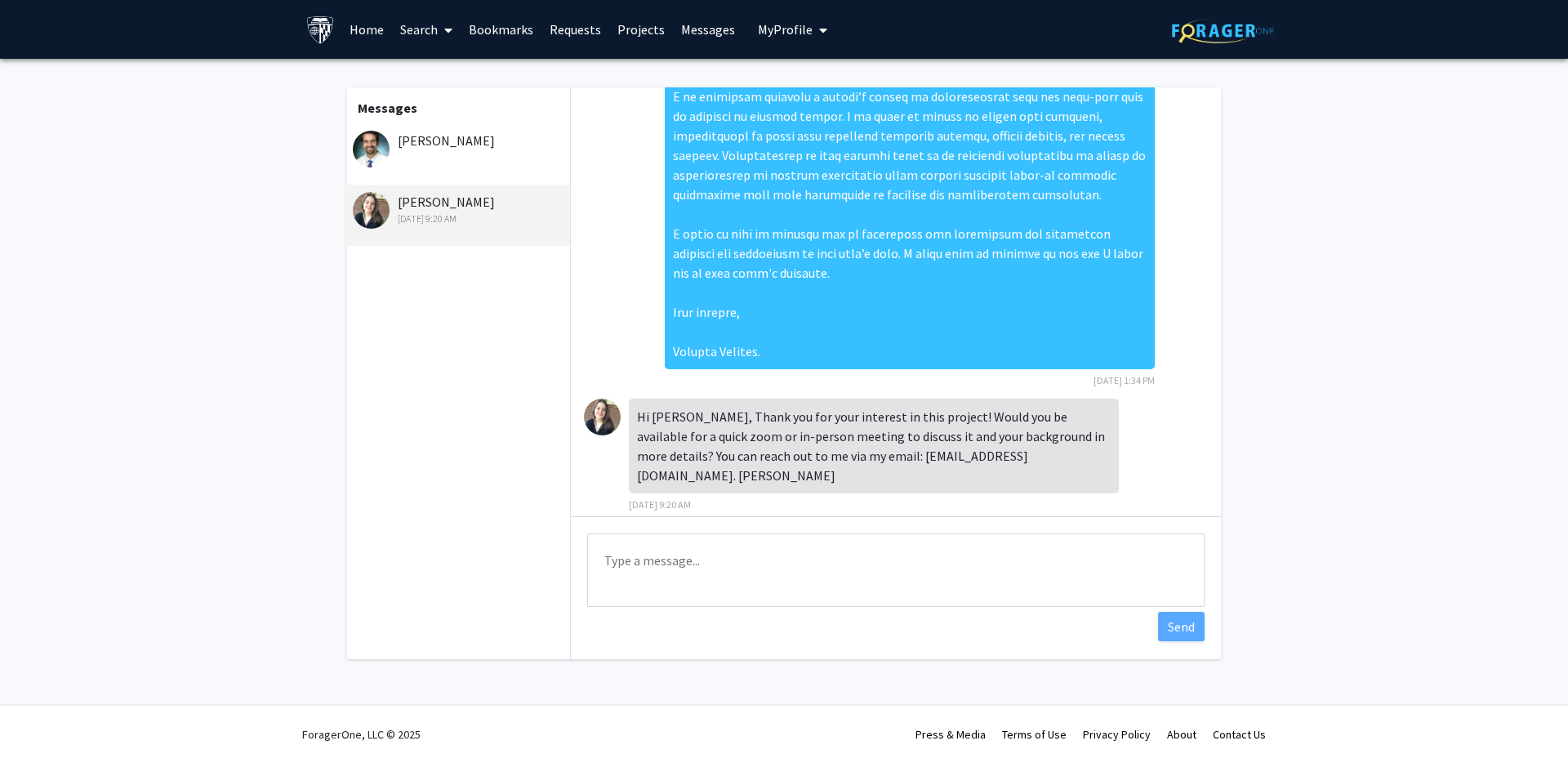
click at [431, 159] on div "[PERSON_NAME]" at bounding box center [457, 154] width 226 height 61
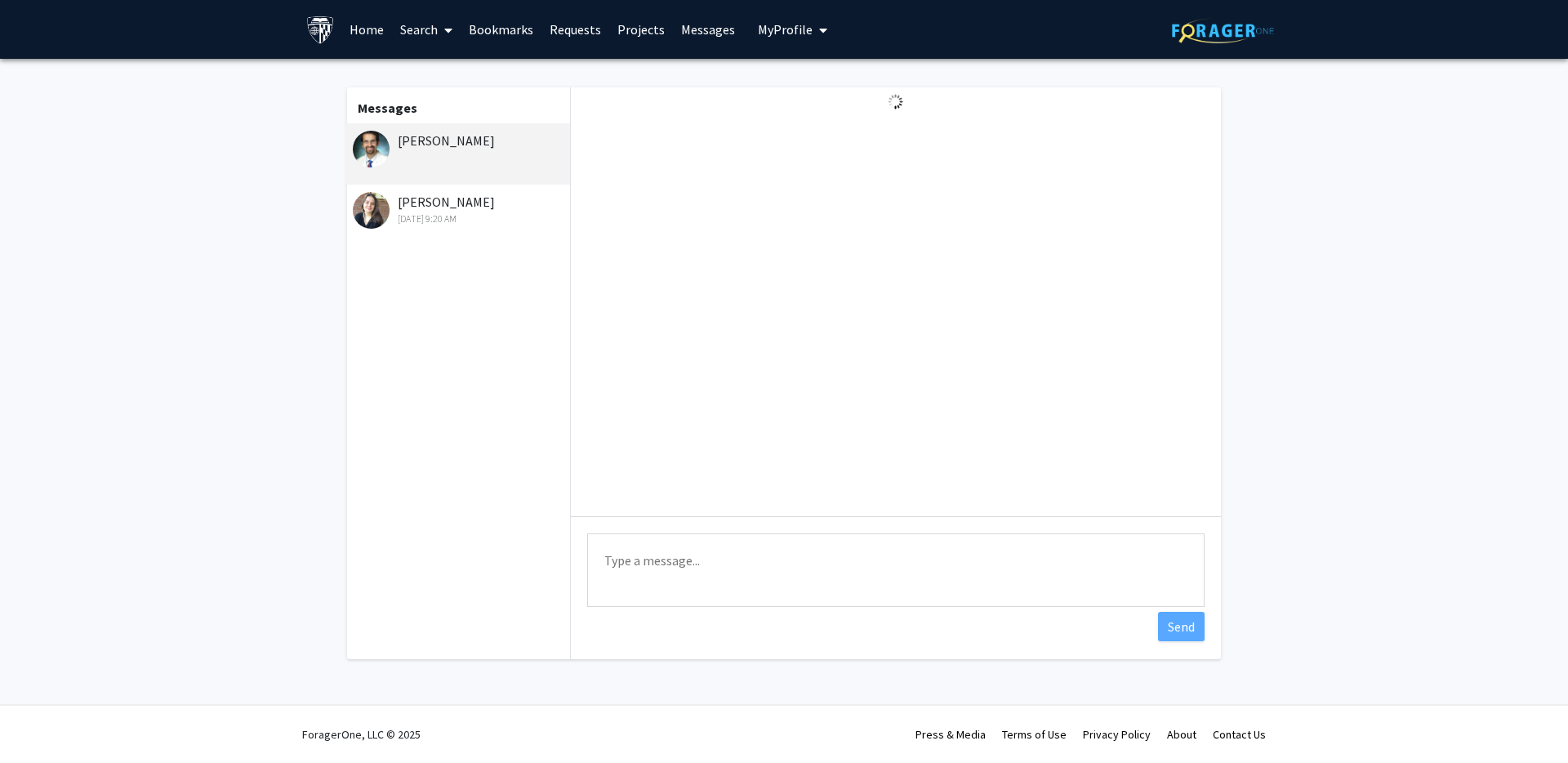
click at [375, 35] on link "Home" at bounding box center [366, 29] width 51 height 57
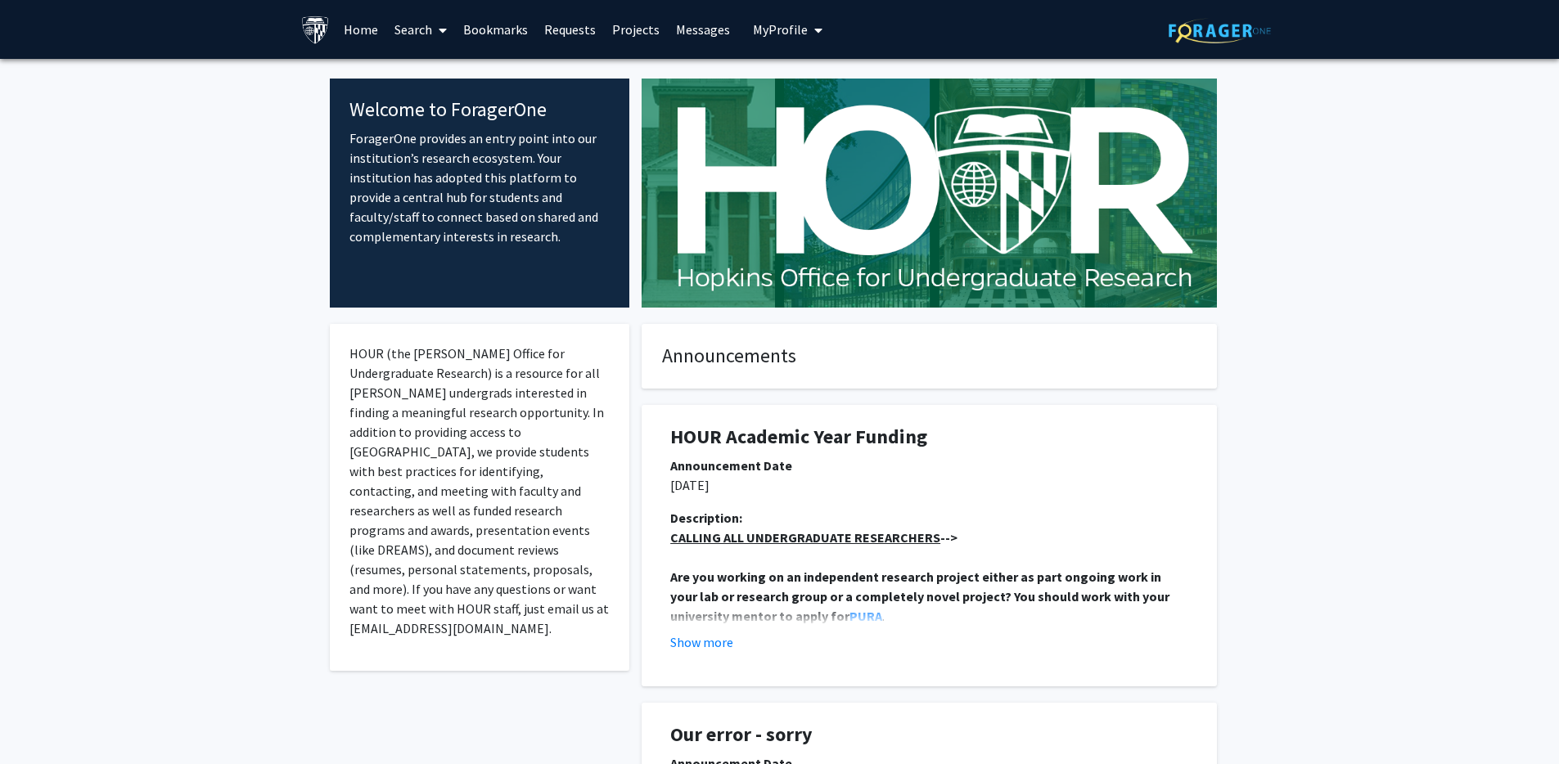
click at [782, 24] on span "My Profile" at bounding box center [780, 29] width 55 height 16
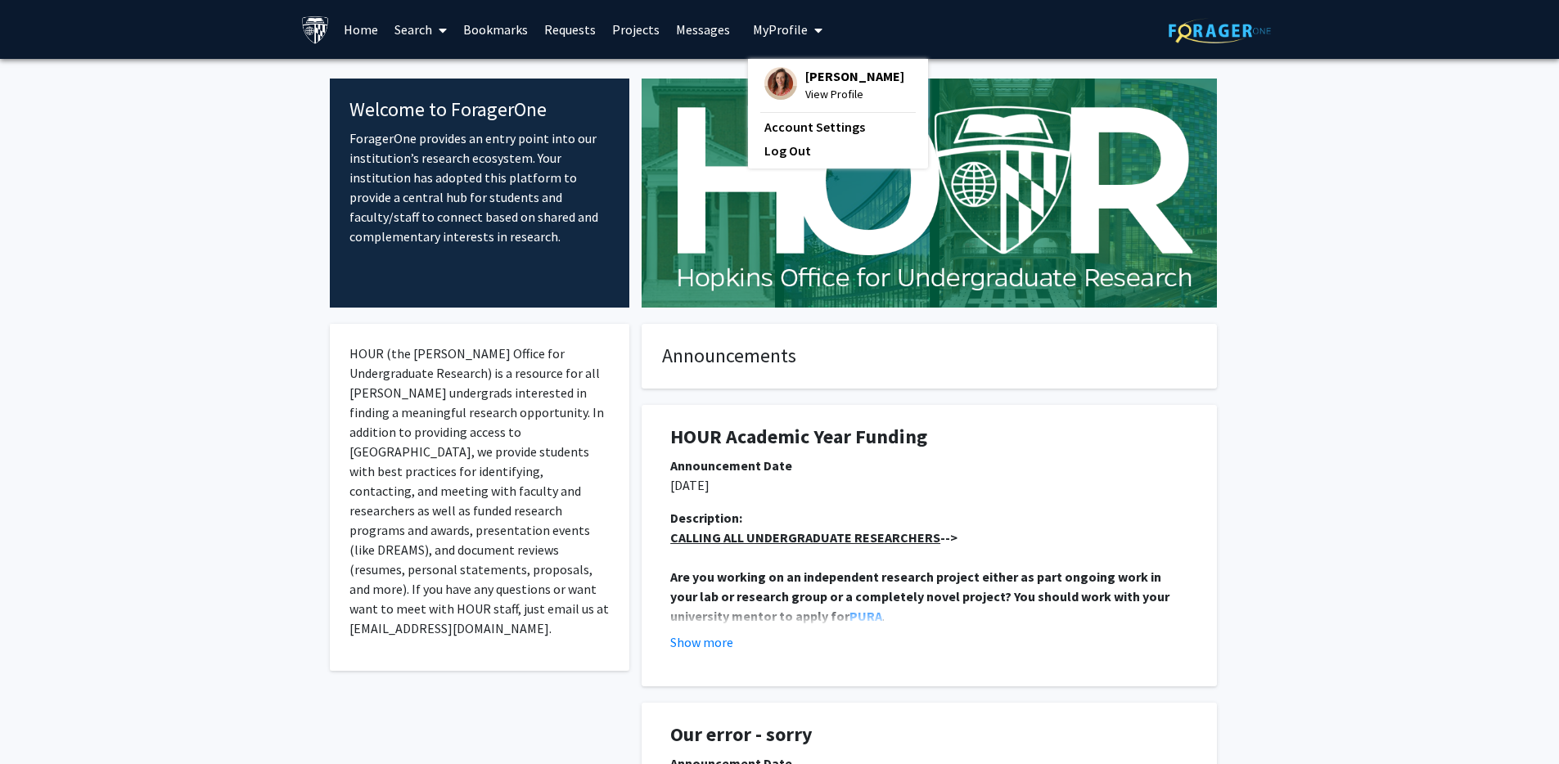
click at [808, 92] on span "View Profile" at bounding box center [854, 94] width 99 height 18
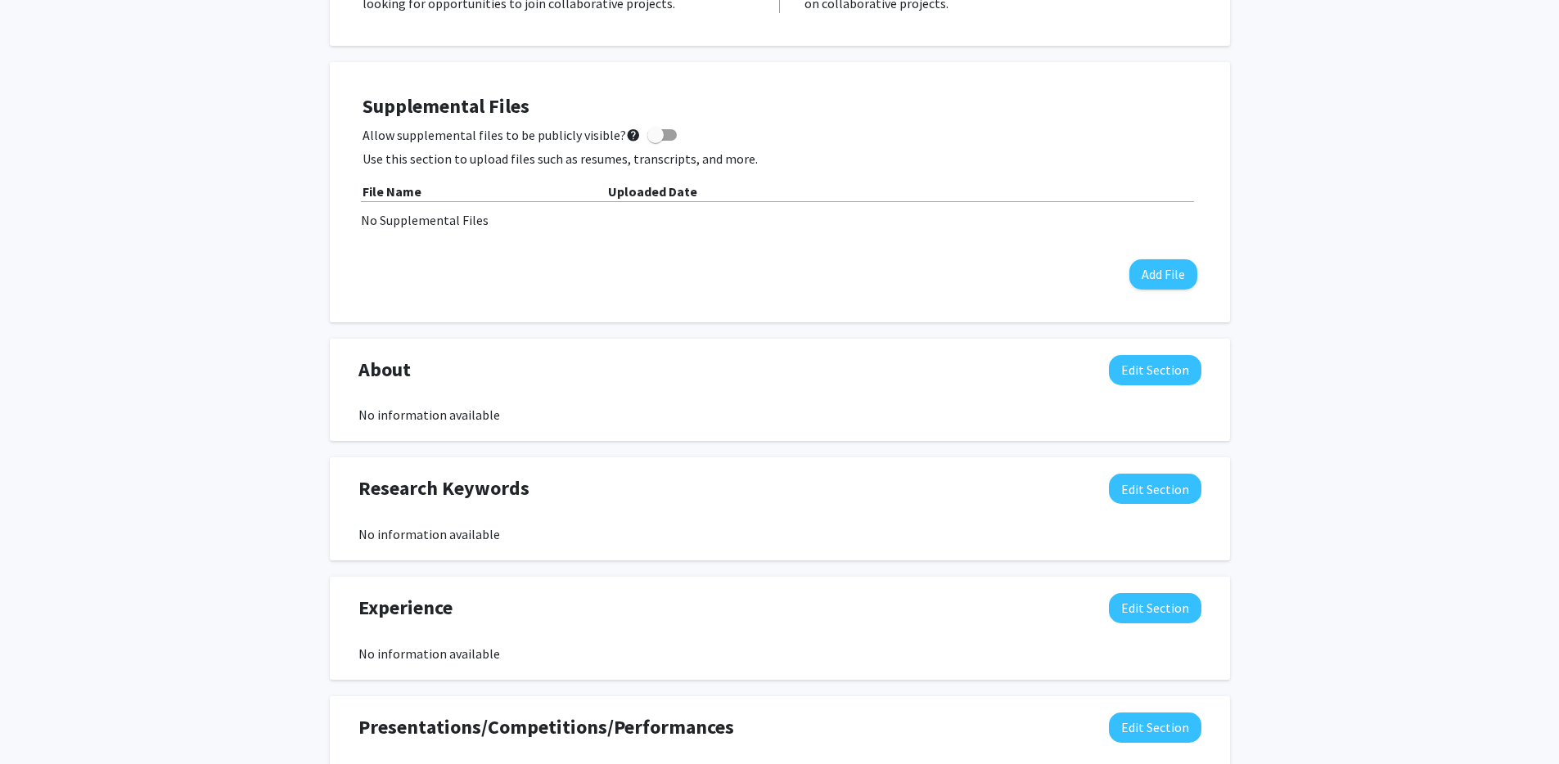
scroll to position [191, 0]
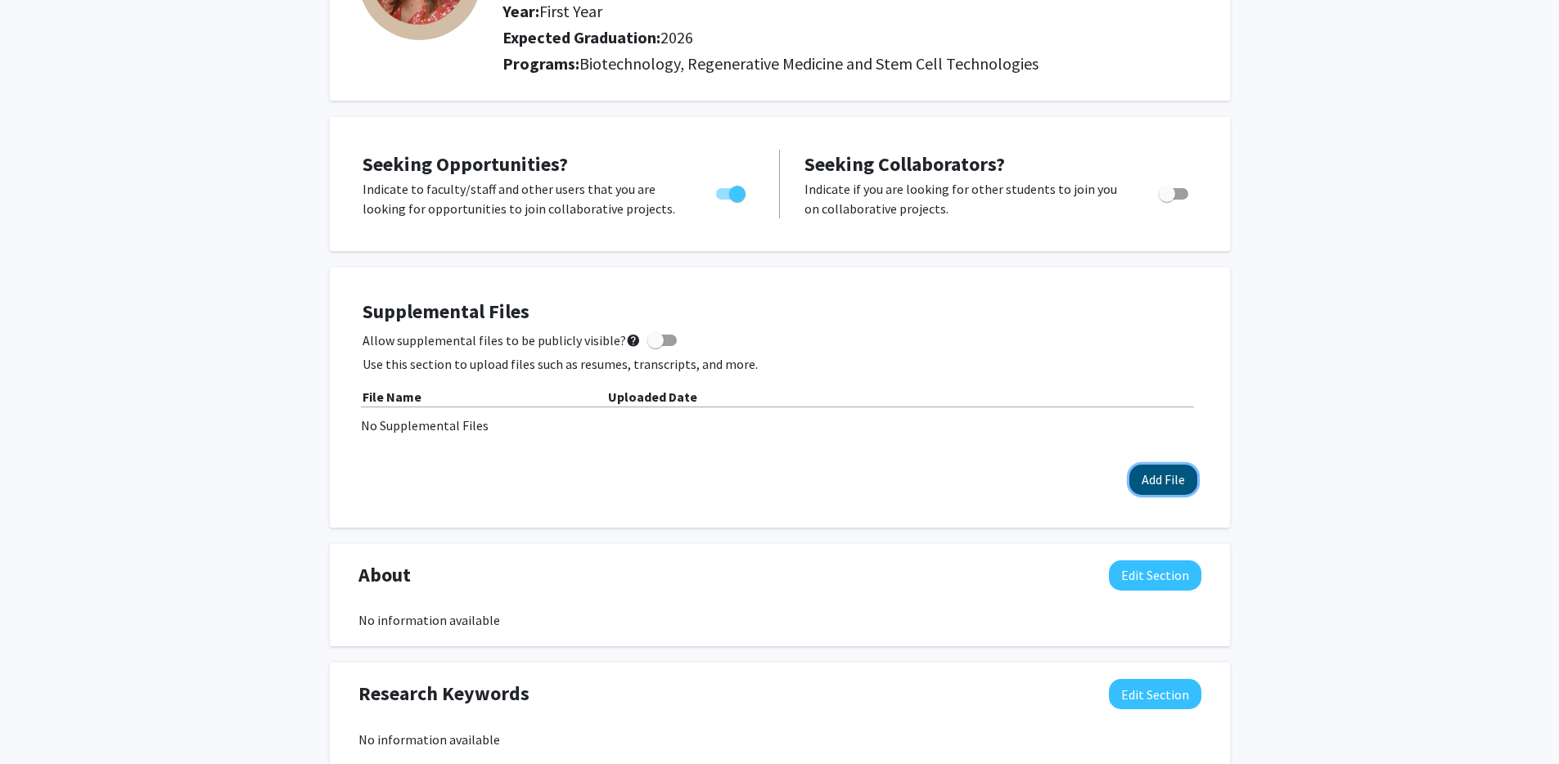
click at [1170, 484] on button "Add File" at bounding box center [1163, 480] width 68 height 30
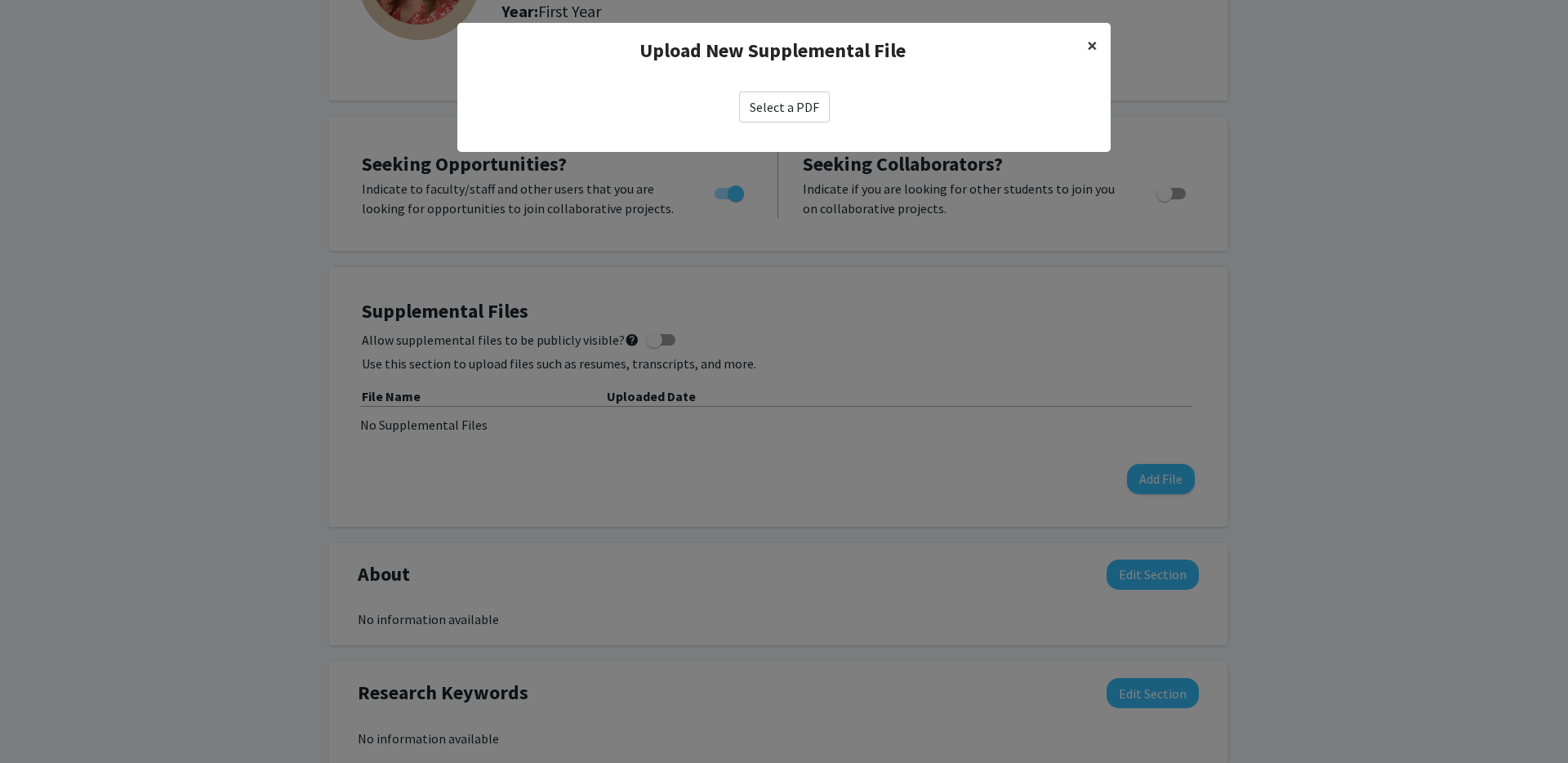
click at [1096, 43] on span "×" at bounding box center [1092, 45] width 11 height 25
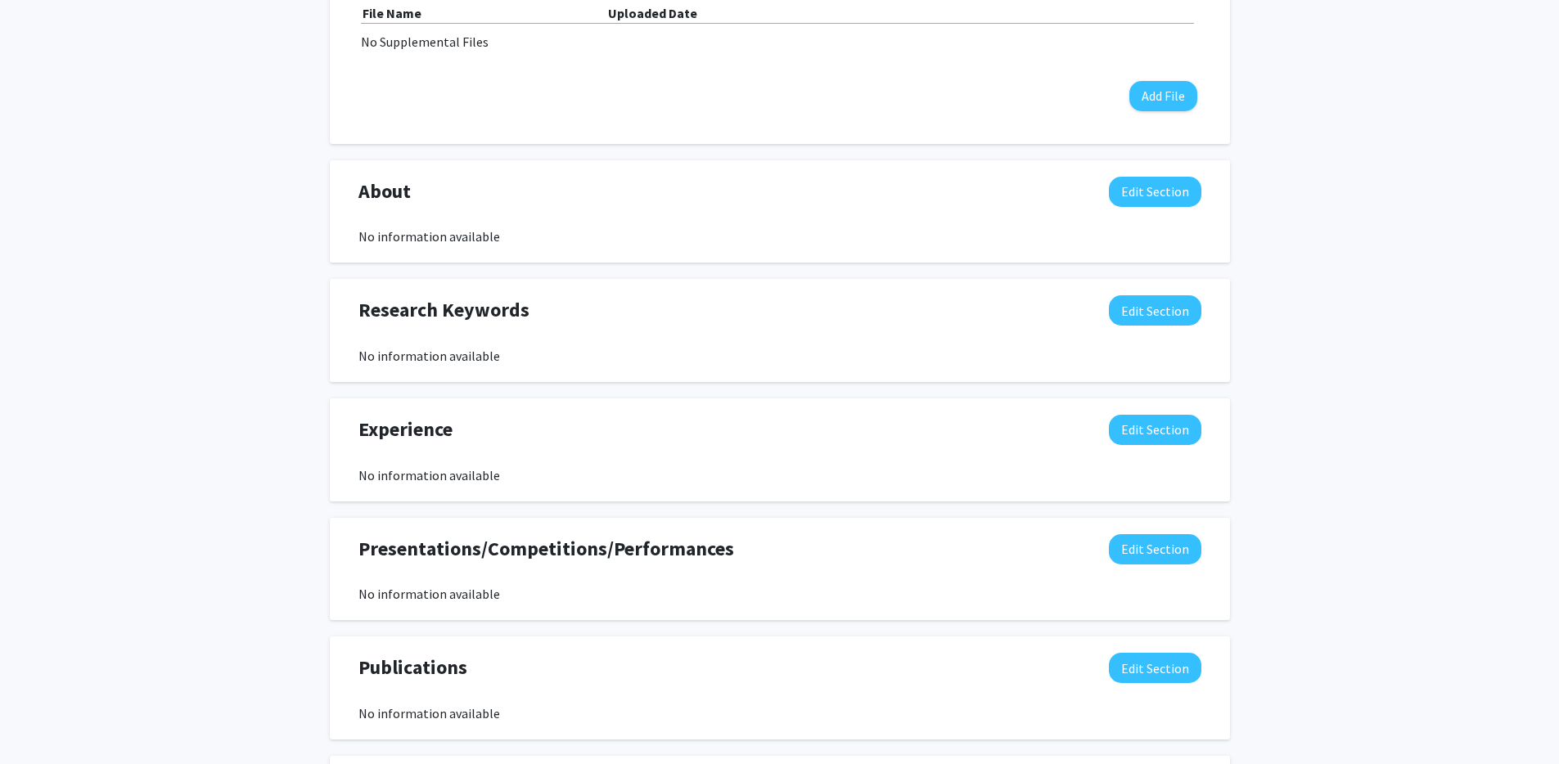
scroll to position [589, 0]
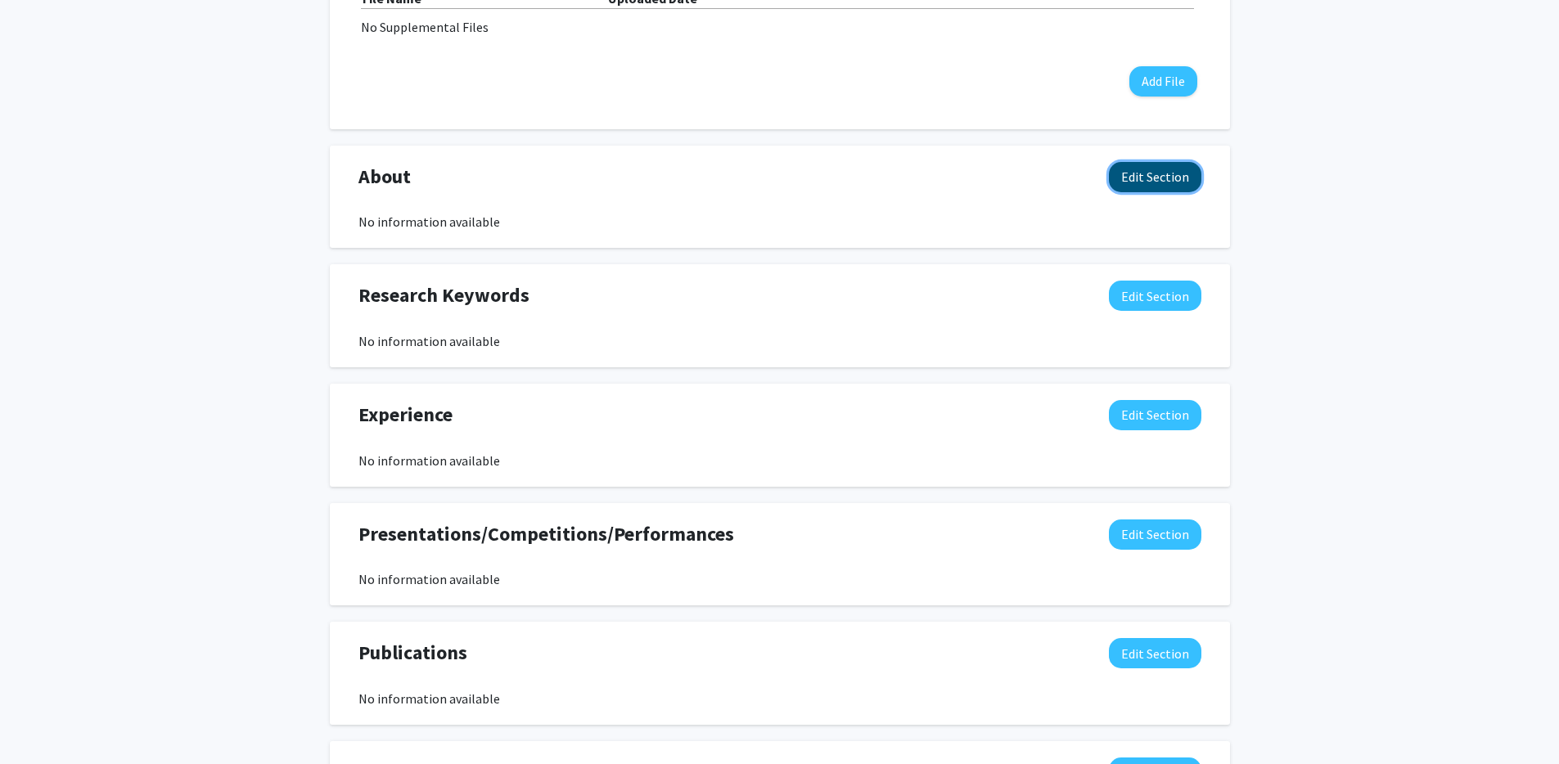
click at [1165, 186] on button "Edit Section" at bounding box center [1155, 177] width 92 height 30
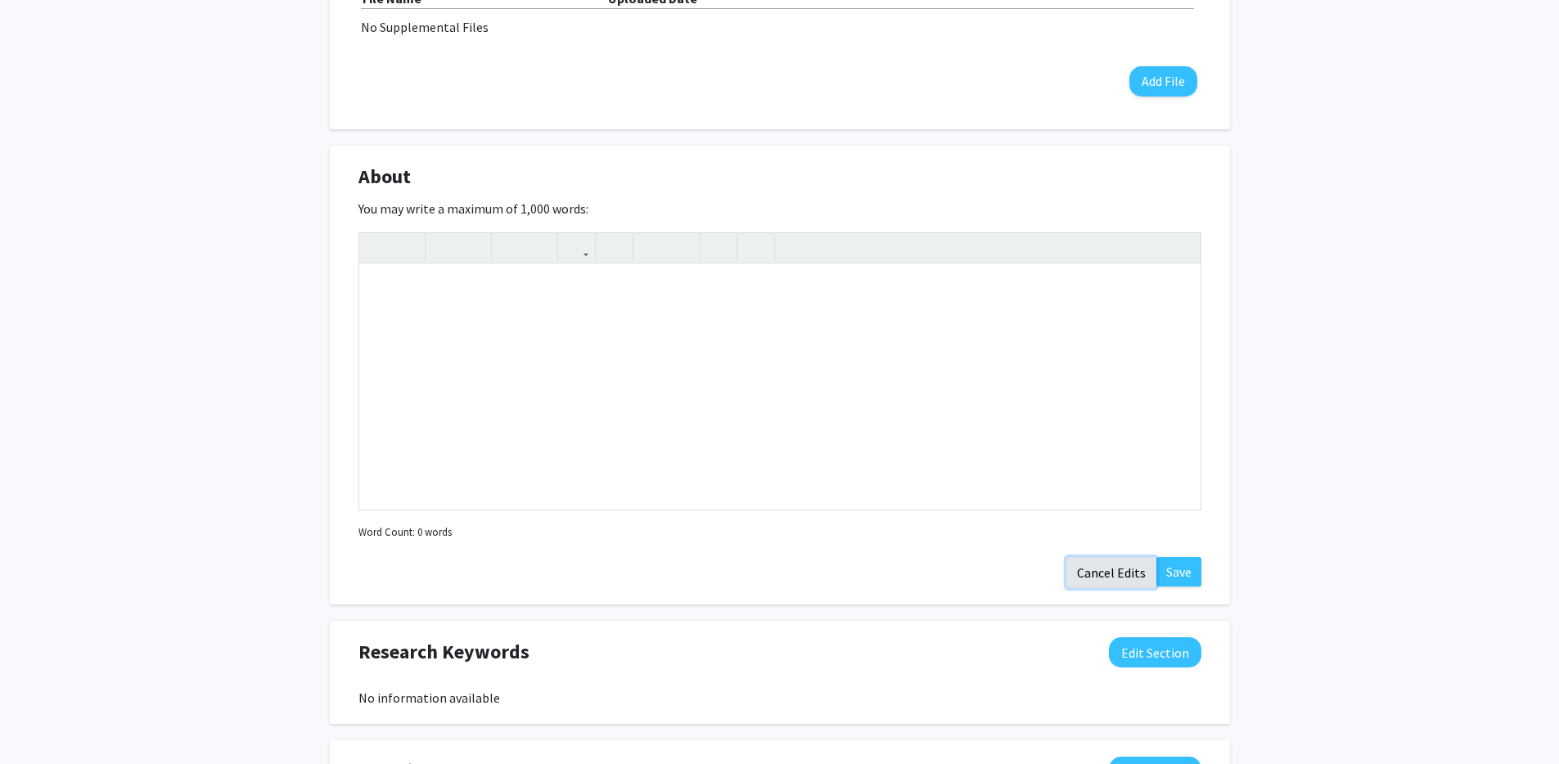
click at [1119, 566] on button "Cancel Edits" at bounding box center [1111, 572] width 90 height 31
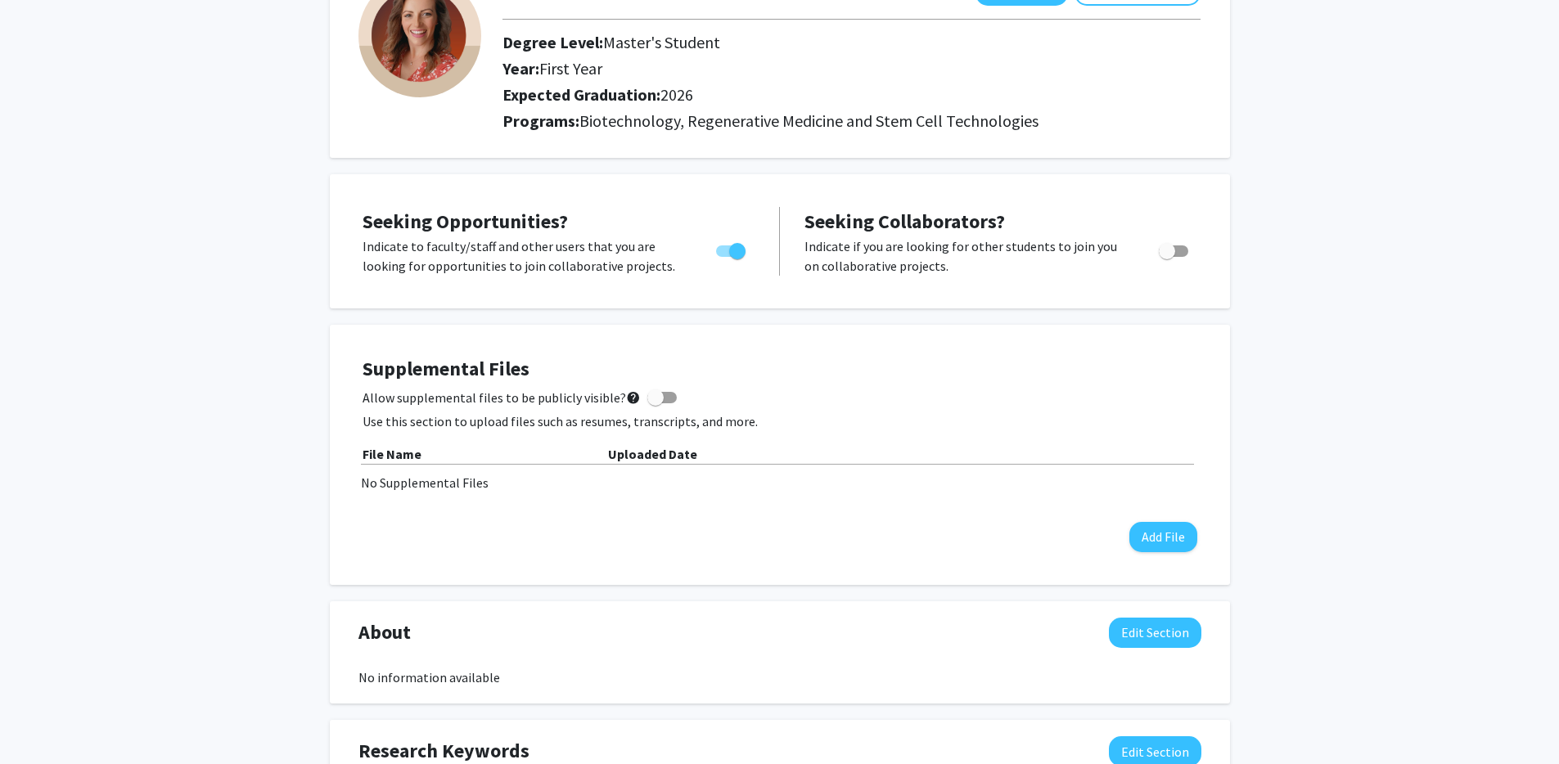
scroll to position [0, 0]
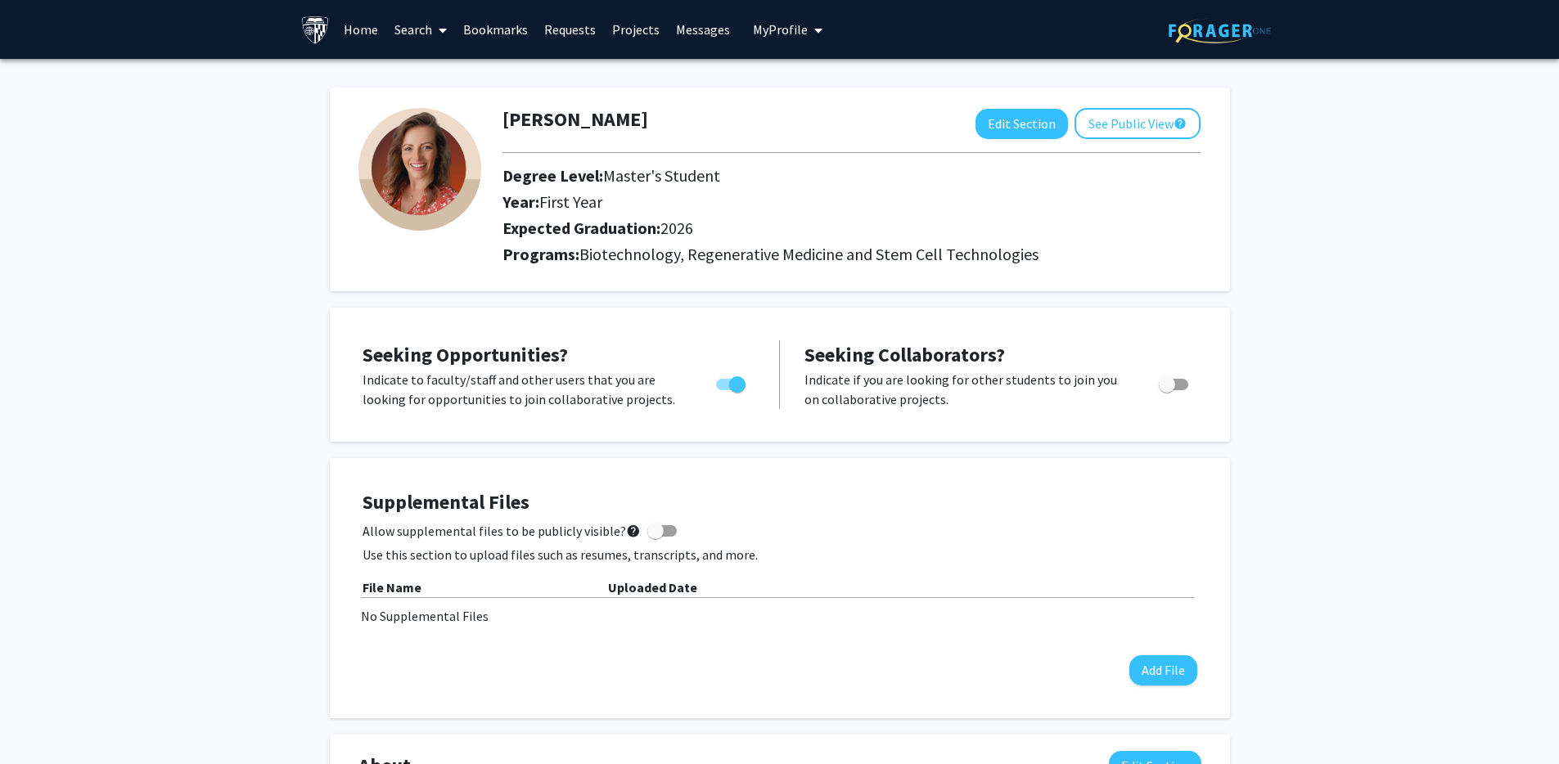
click at [360, 29] on link "Home" at bounding box center [361, 29] width 51 height 57
